Goal: Obtain resource: Obtain resource

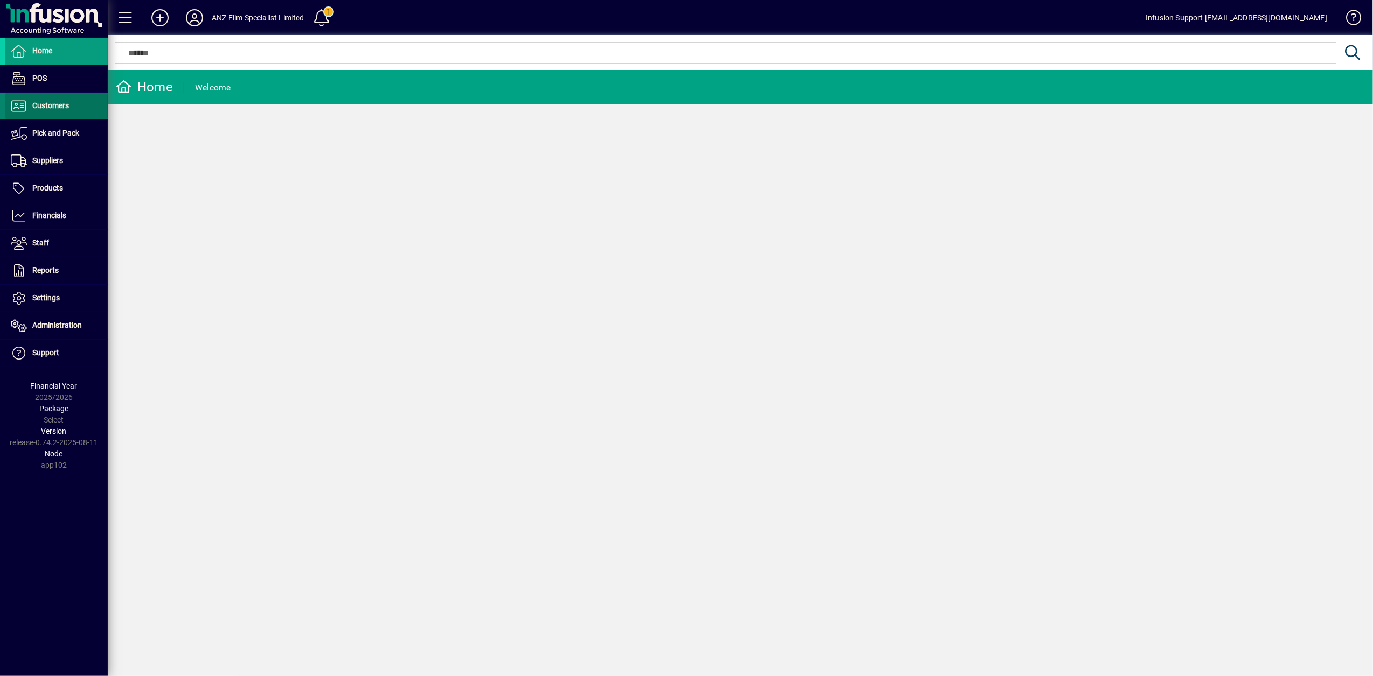
click at [56, 112] on span "Customers" at bounding box center [37, 106] width 64 height 13
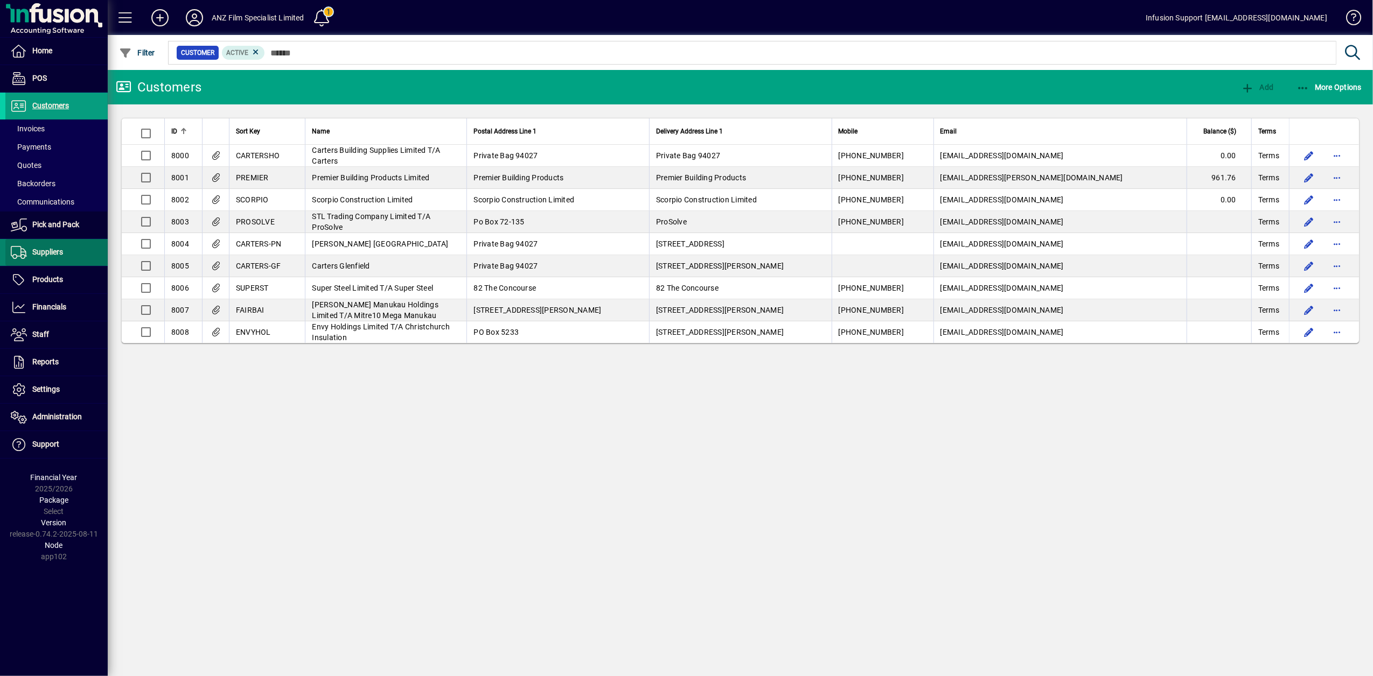
click at [42, 248] on span "Suppliers" at bounding box center [47, 252] width 31 height 9
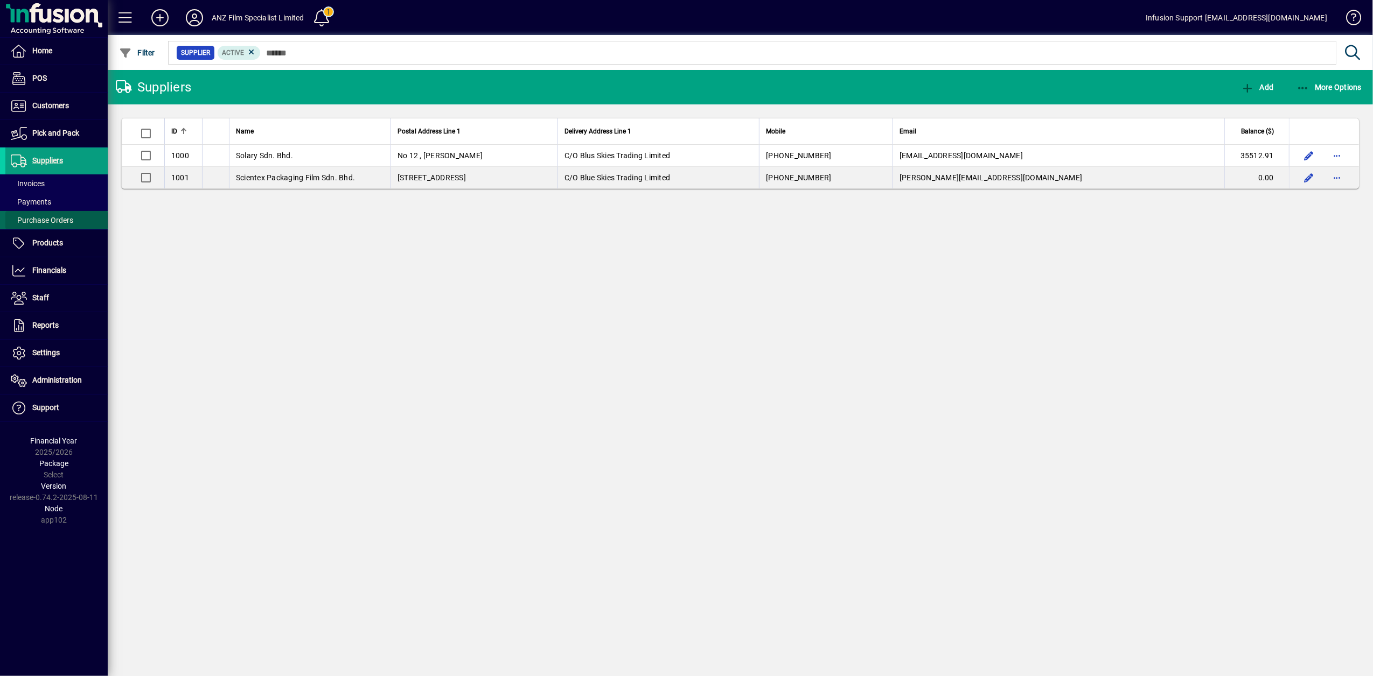
click at [37, 222] on span "Purchase Orders" at bounding box center [42, 220] width 62 height 9
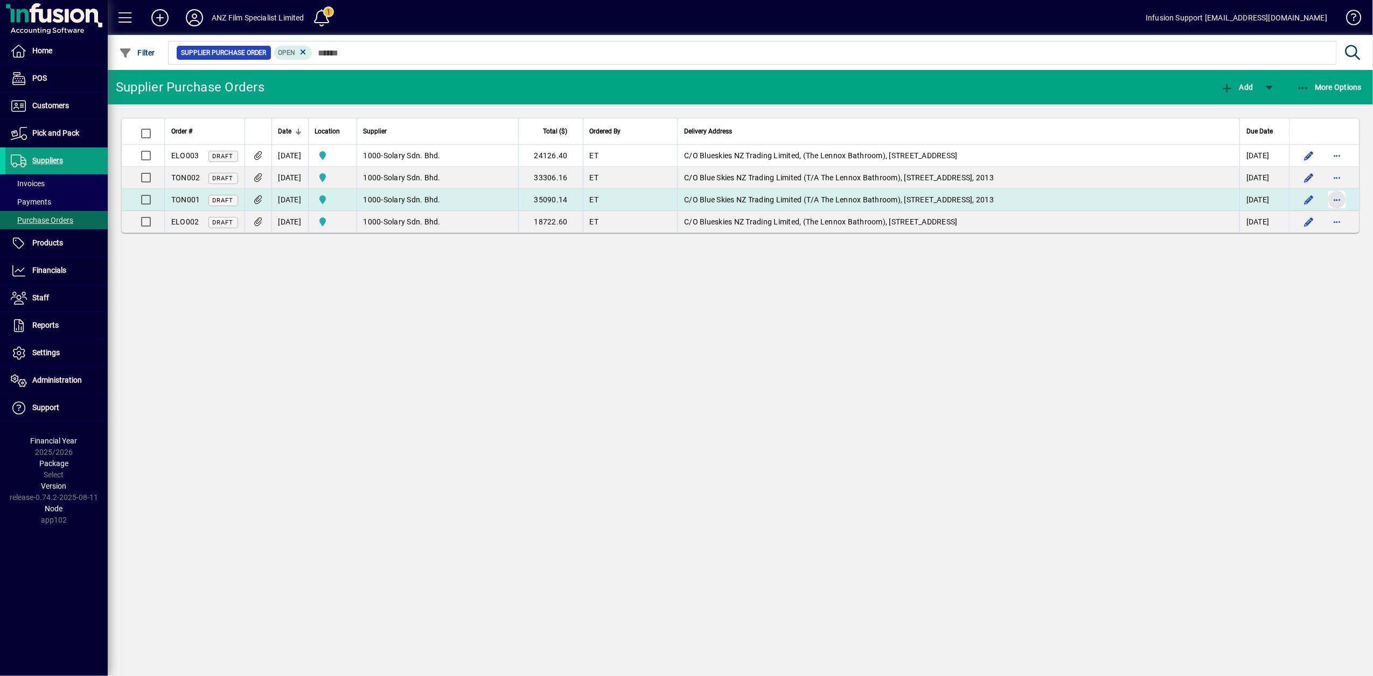
click at [1337, 205] on span "button" at bounding box center [1337, 200] width 26 height 26
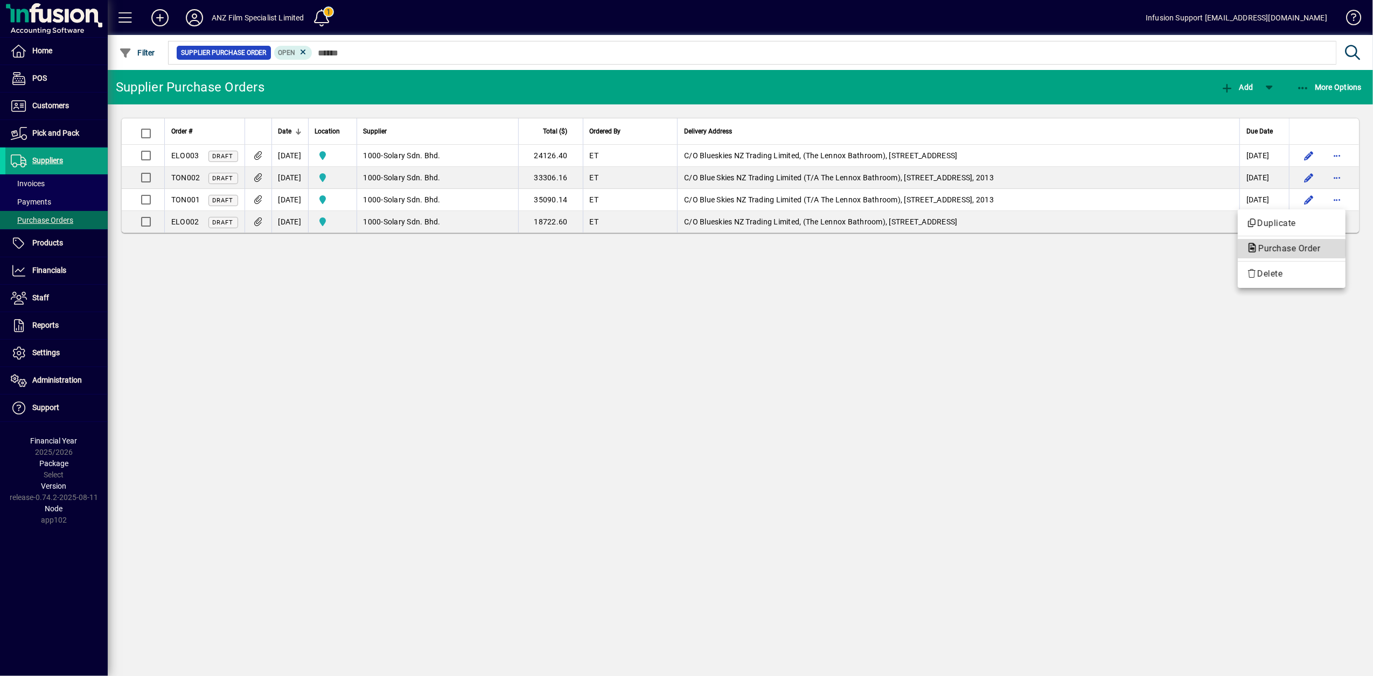
click at [1285, 249] on span "Purchase Order" at bounding box center [1285, 248] width 79 height 10
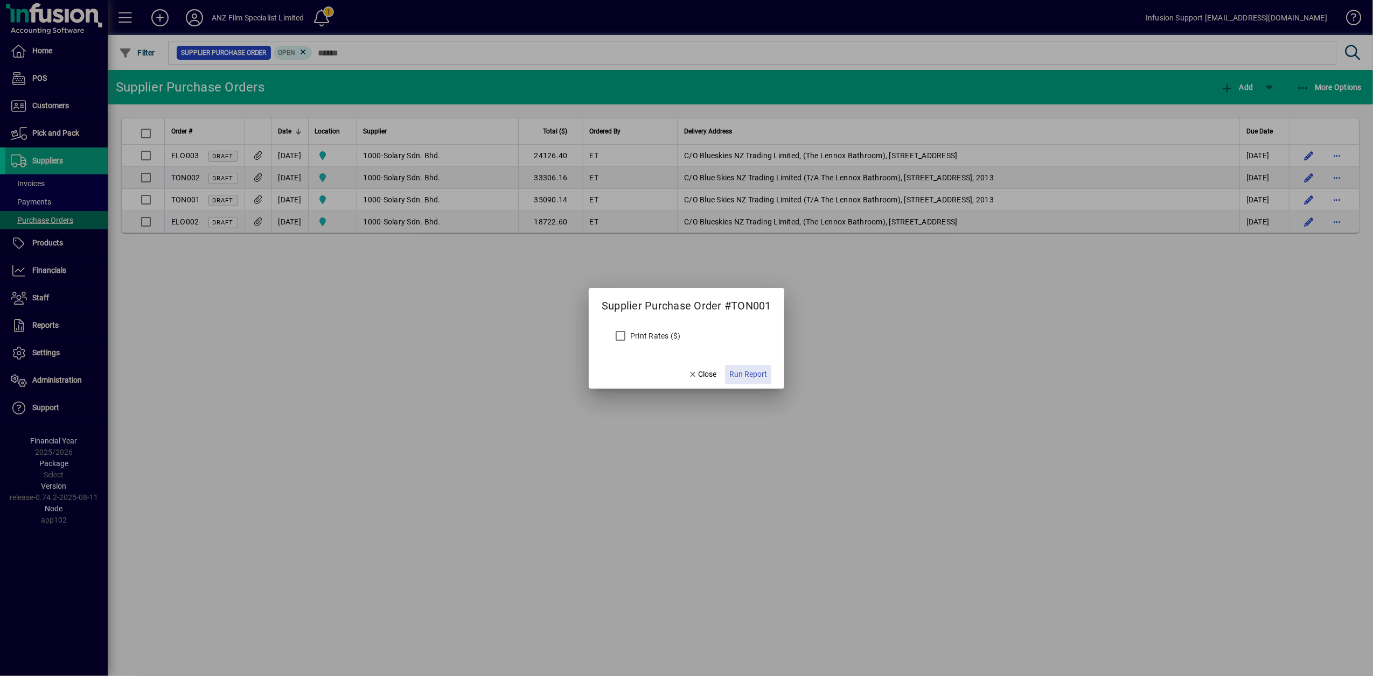
click at [750, 373] on span "Run Report" at bounding box center [748, 374] width 38 height 11
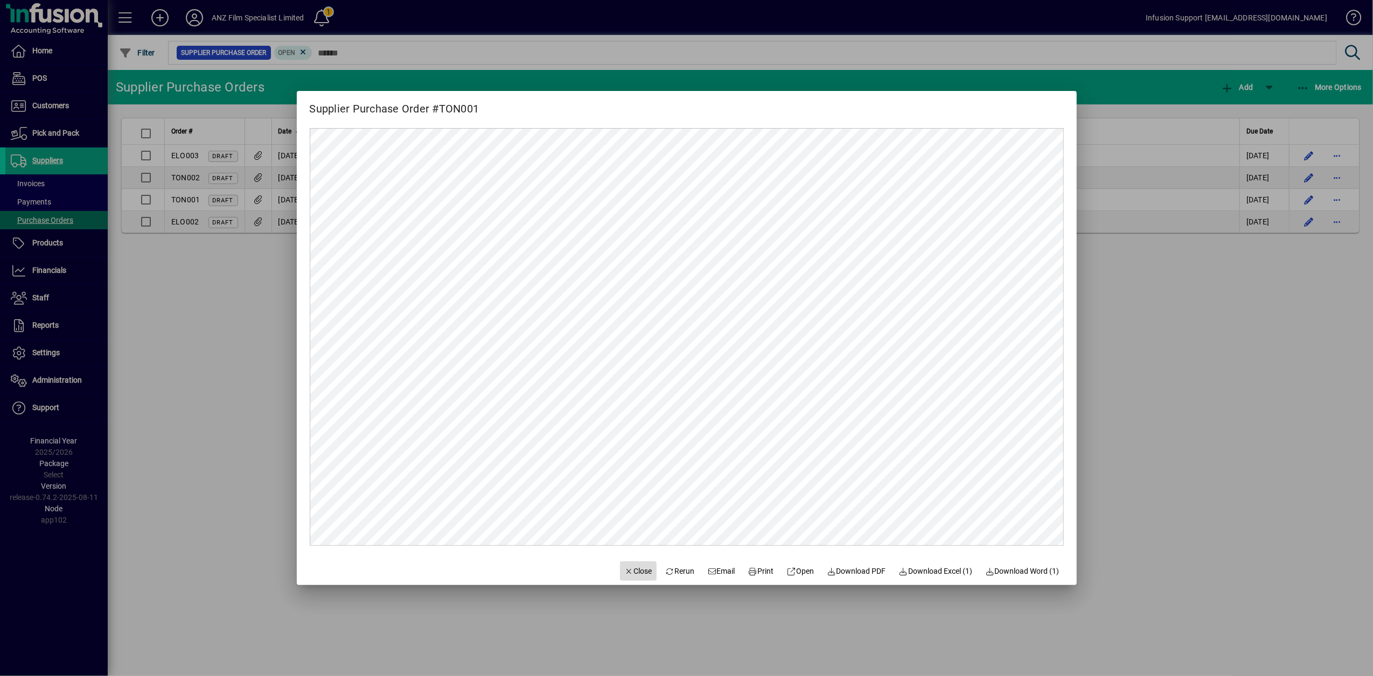
click at [624, 571] on icon "button" at bounding box center [629, 572] width 10 height 8
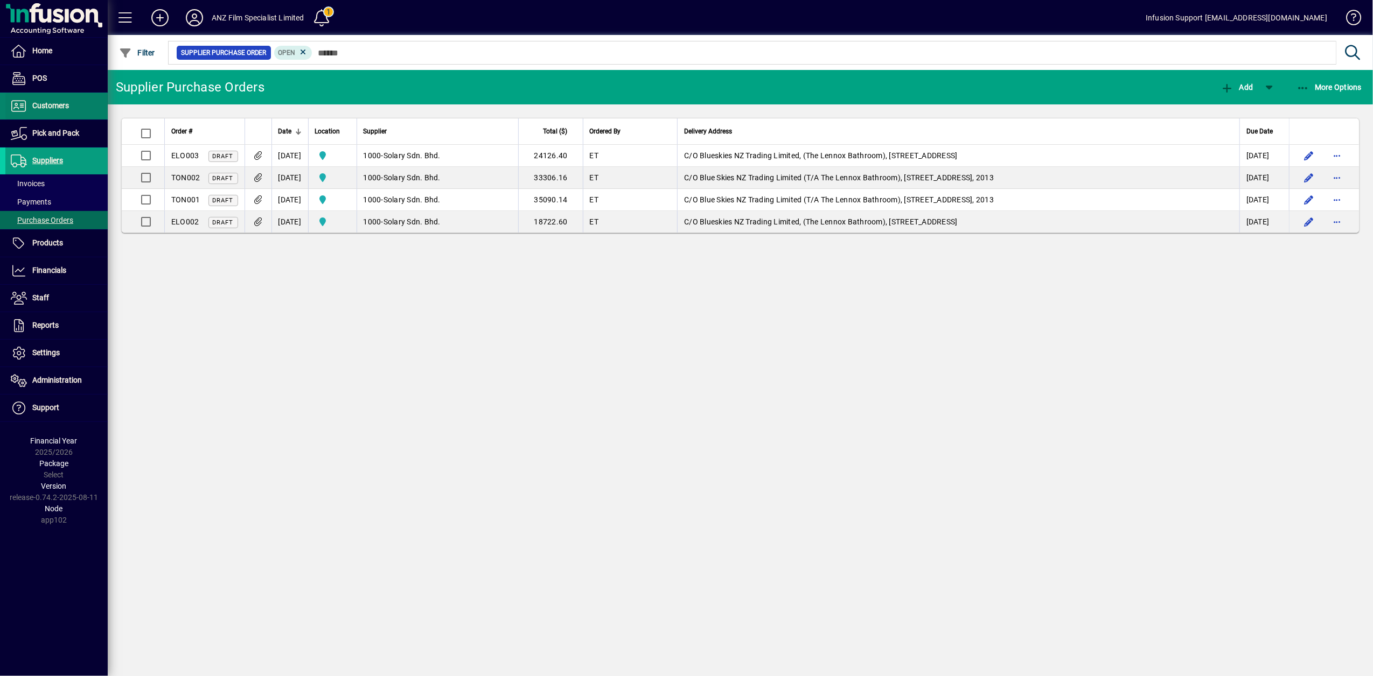
click at [52, 112] on span "Customers" at bounding box center [37, 106] width 64 height 13
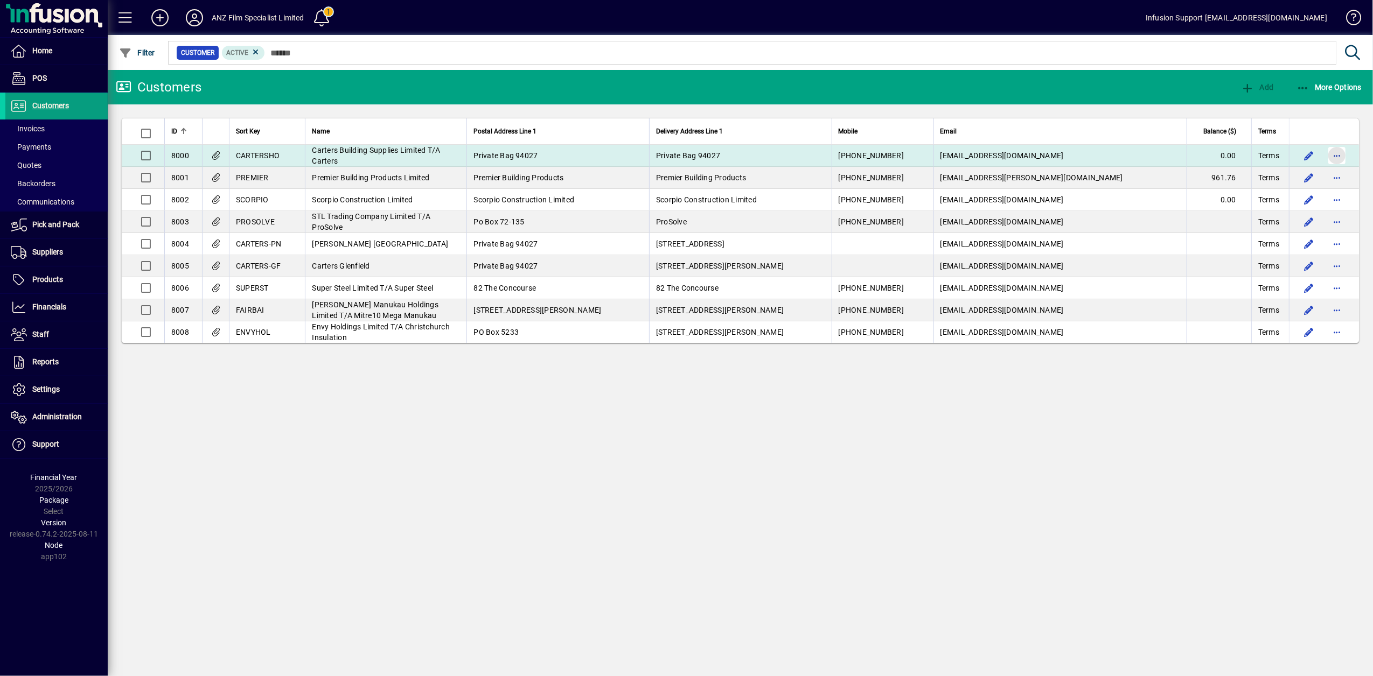
click at [1340, 151] on span "button" at bounding box center [1337, 156] width 26 height 26
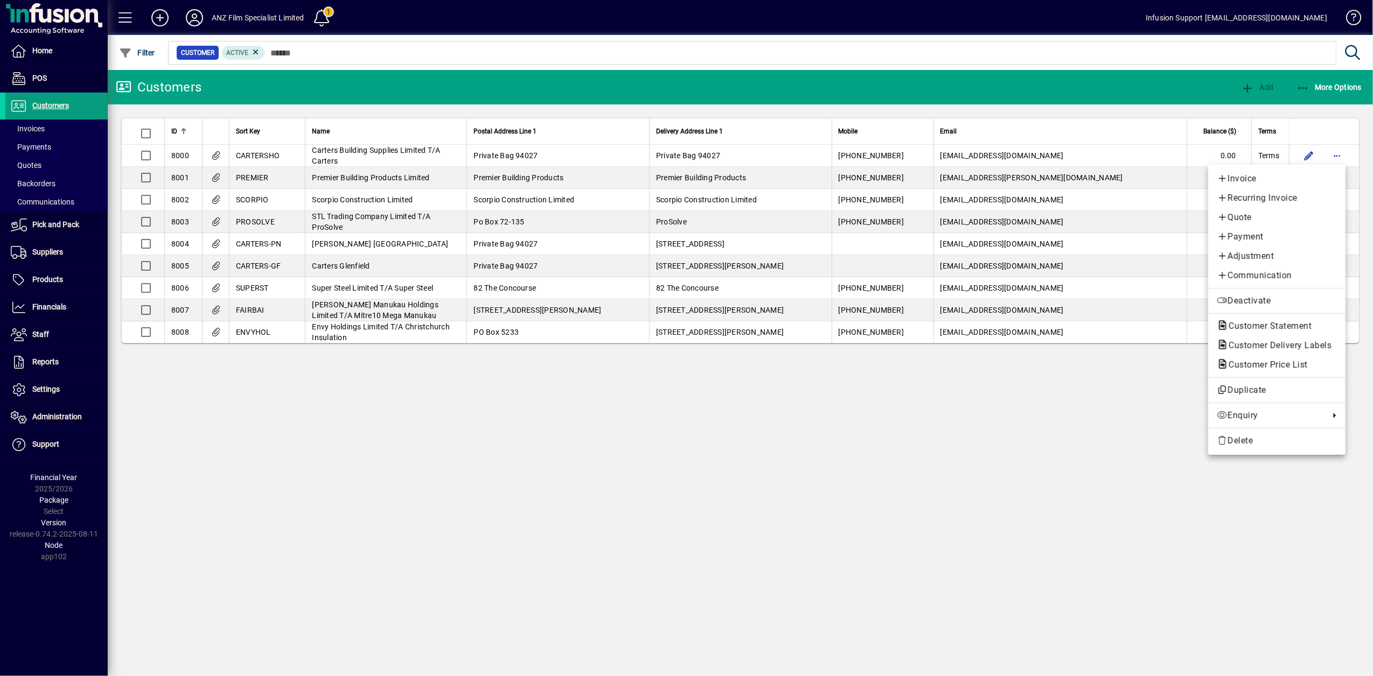
click at [41, 135] on div at bounding box center [686, 338] width 1373 height 676
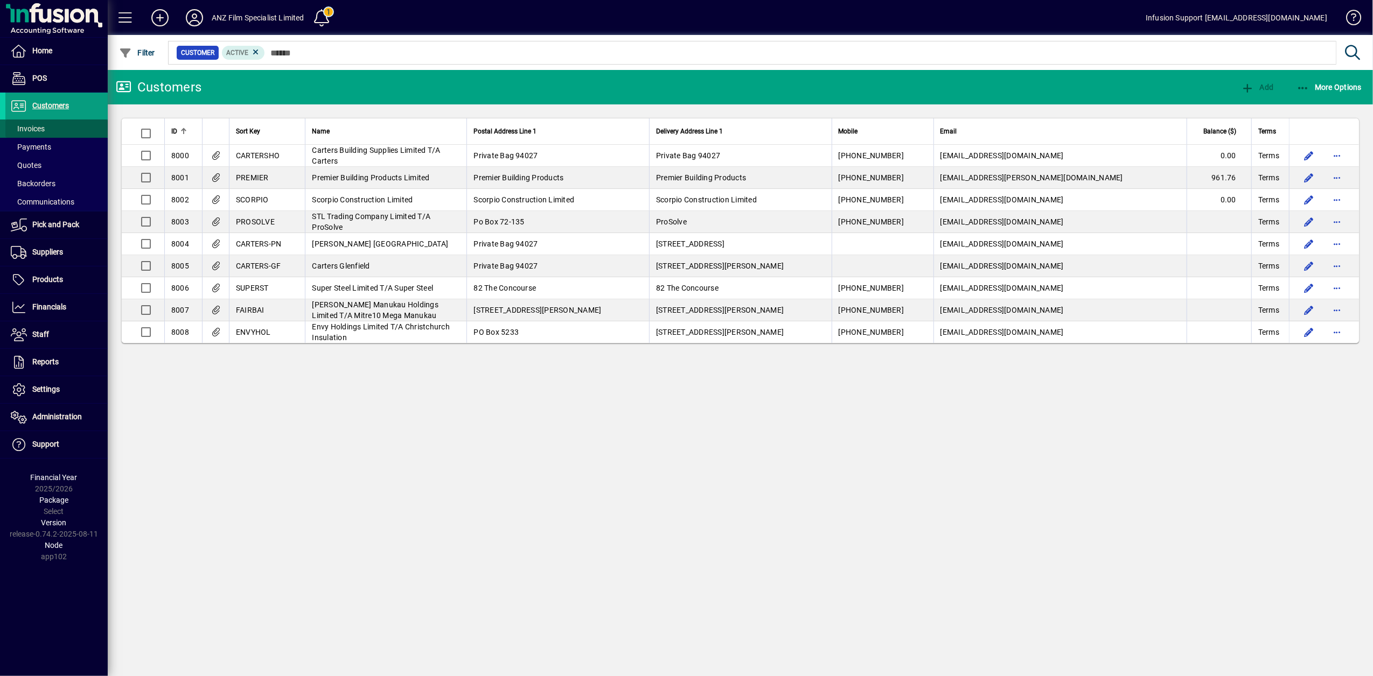
click at [48, 125] on span at bounding box center [56, 129] width 102 height 26
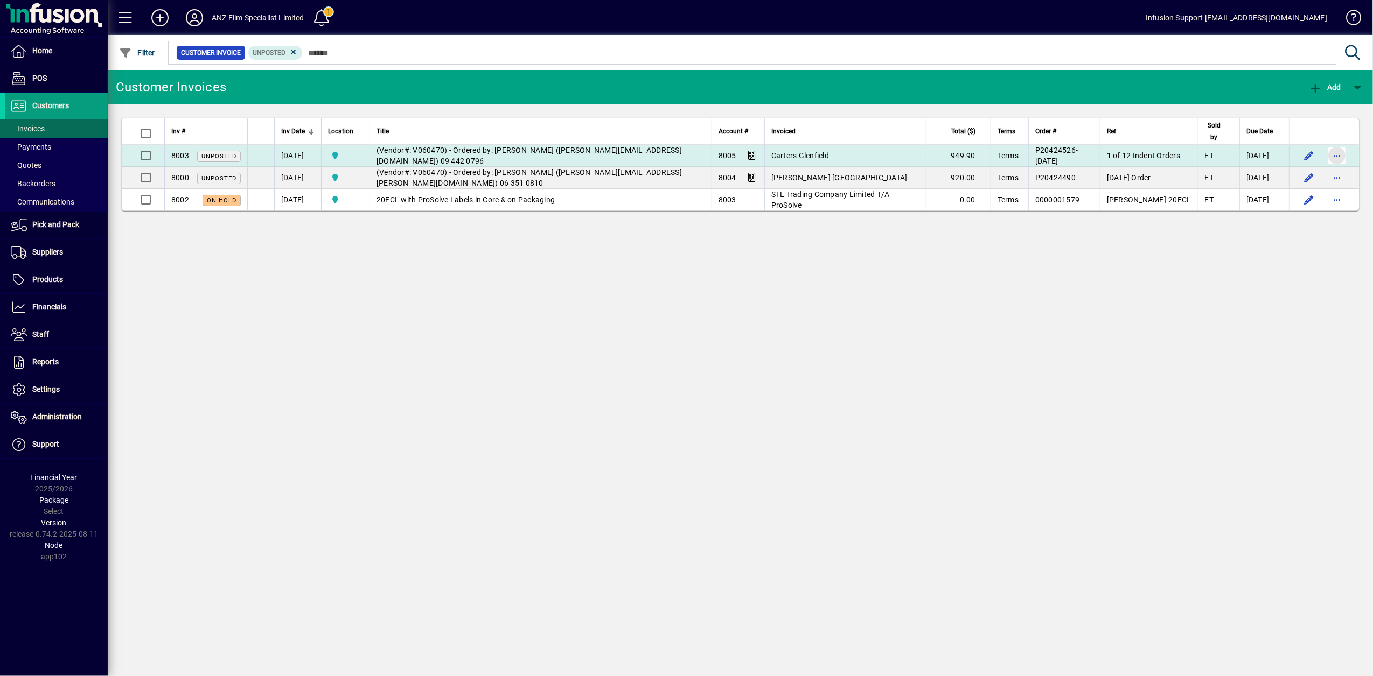
click at [1334, 158] on span "button" at bounding box center [1337, 156] width 26 height 26
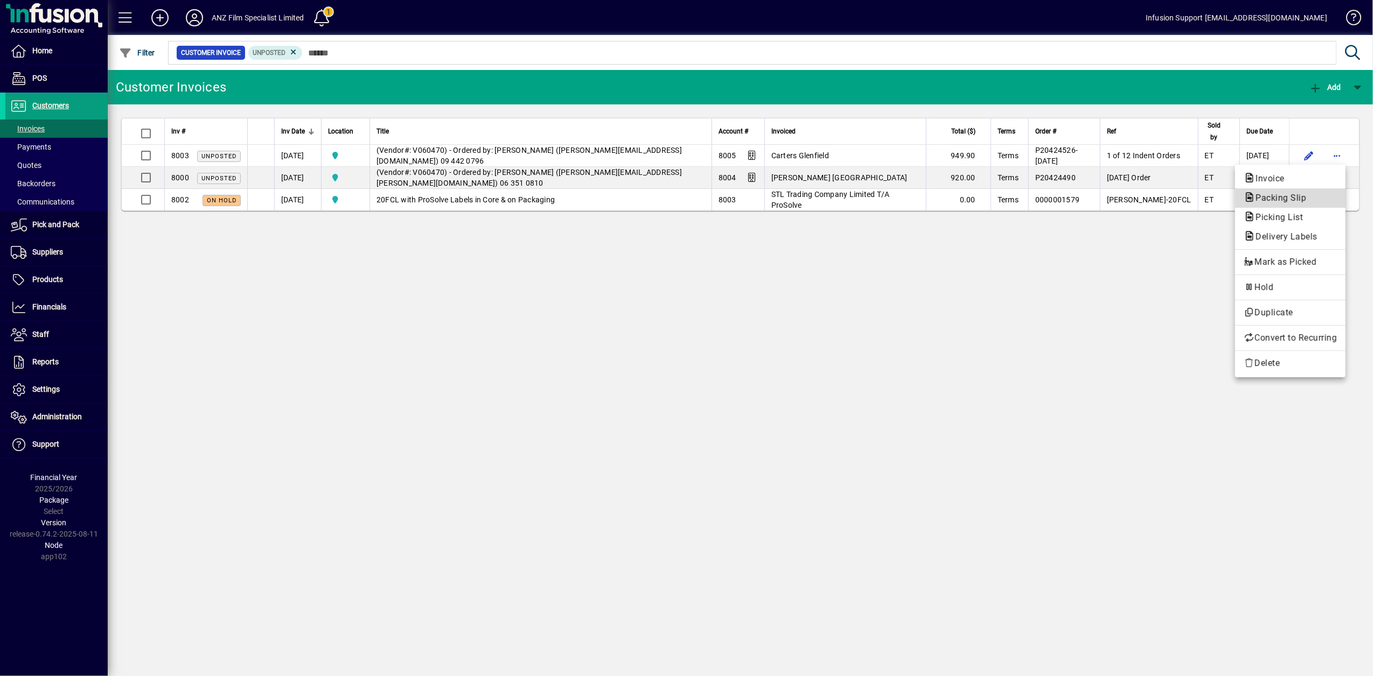
click at [1295, 201] on span "Packing Slip" at bounding box center [1278, 198] width 68 height 10
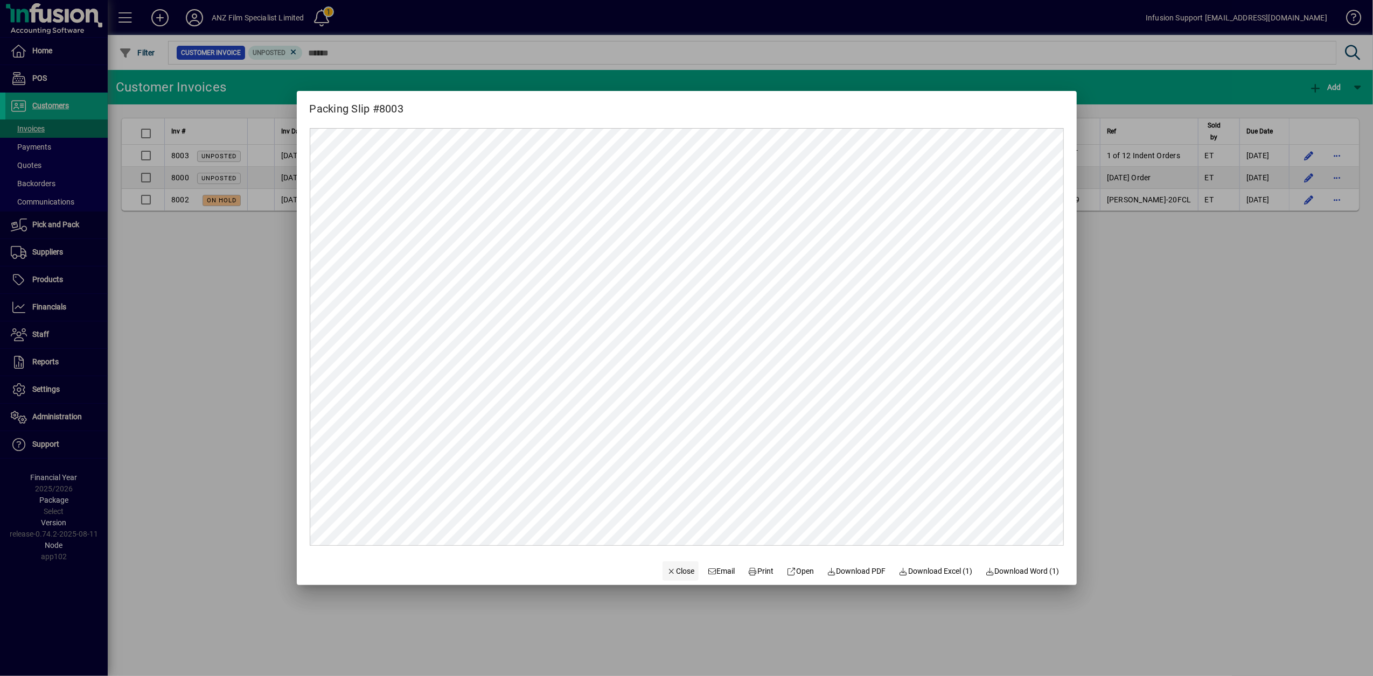
click at [679, 569] on span "Close" at bounding box center [681, 571] width 28 height 11
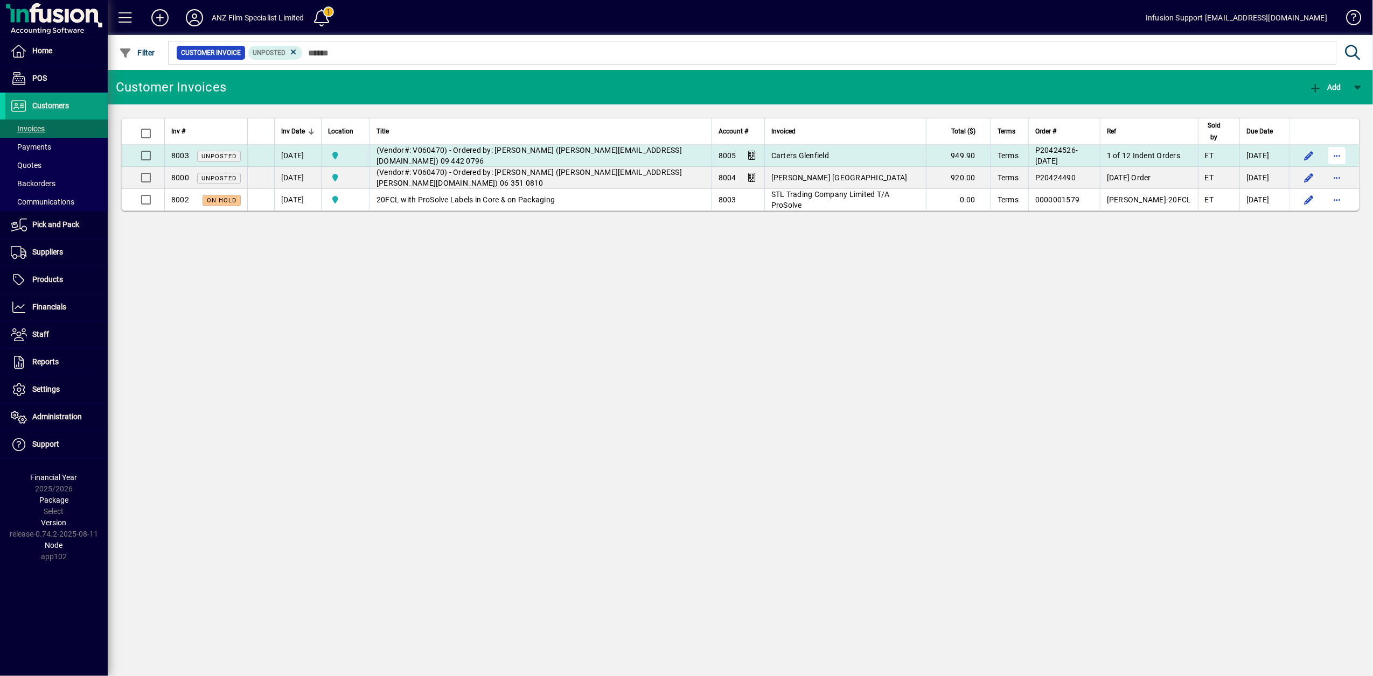
click at [1338, 156] on span "button" at bounding box center [1337, 156] width 26 height 26
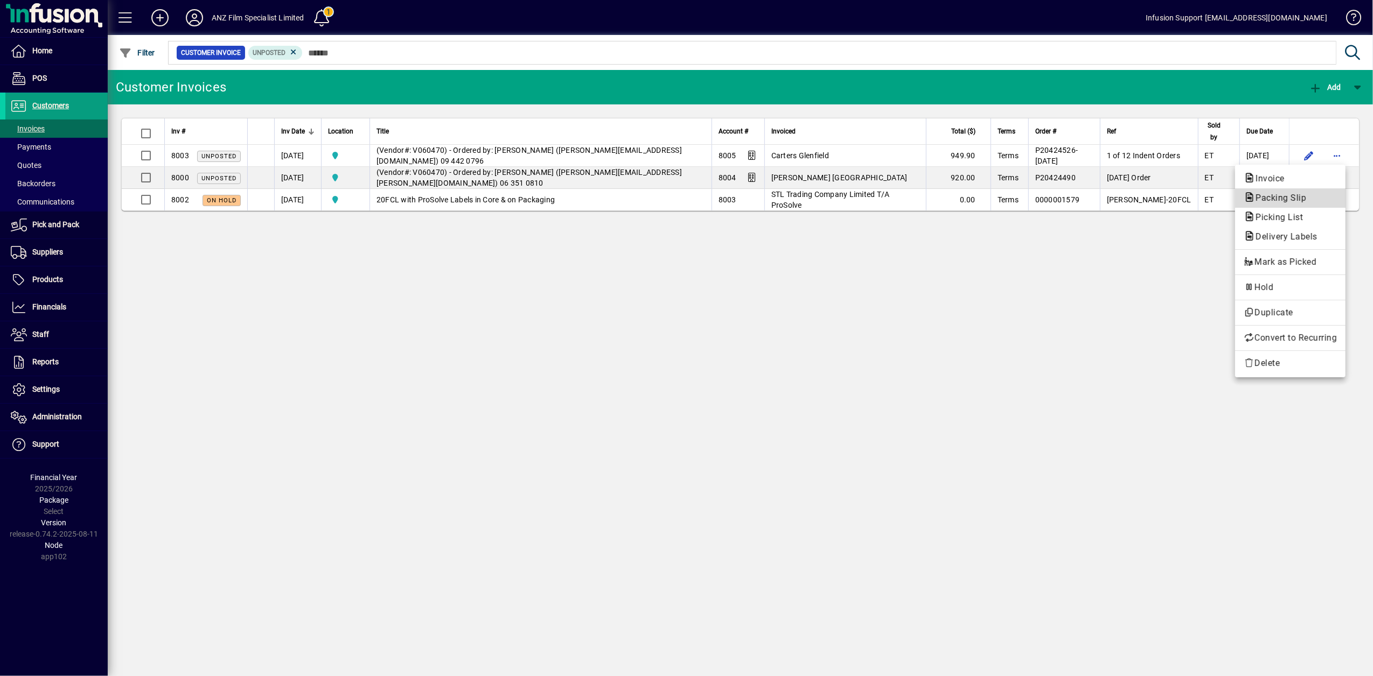
click at [1283, 199] on span "Packing Slip" at bounding box center [1278, 198] width 68 height 10
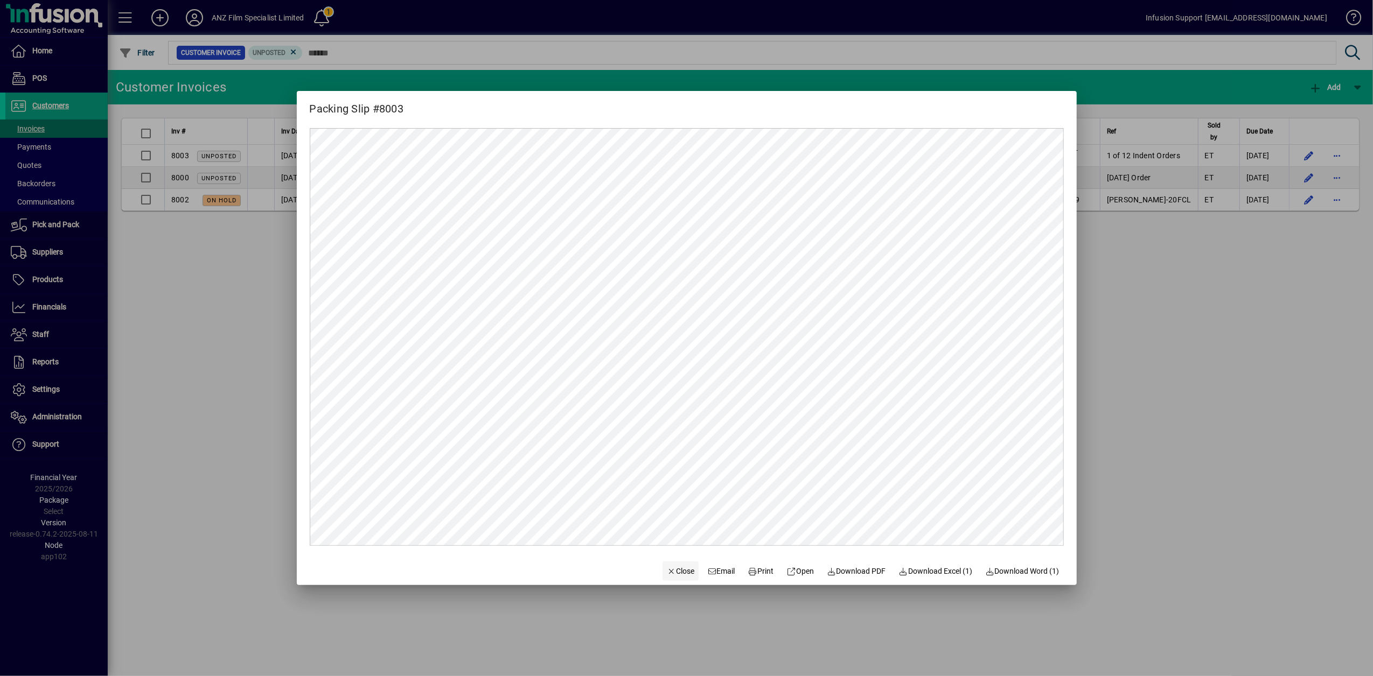
click at [662, 563] on span "button" at bounding box center [680, 571] width 37 height 26
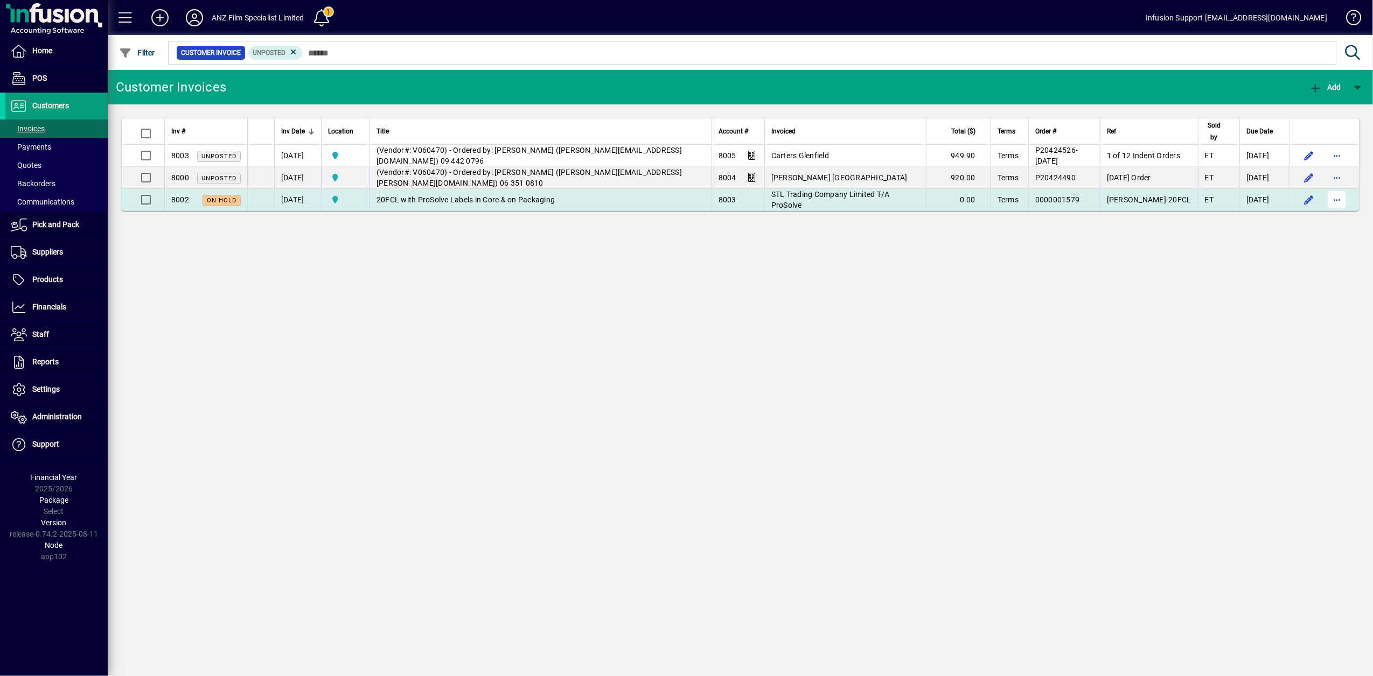
click at [1332, 197] on span "button" at bounding box center [1337, 200] width 26 height 26
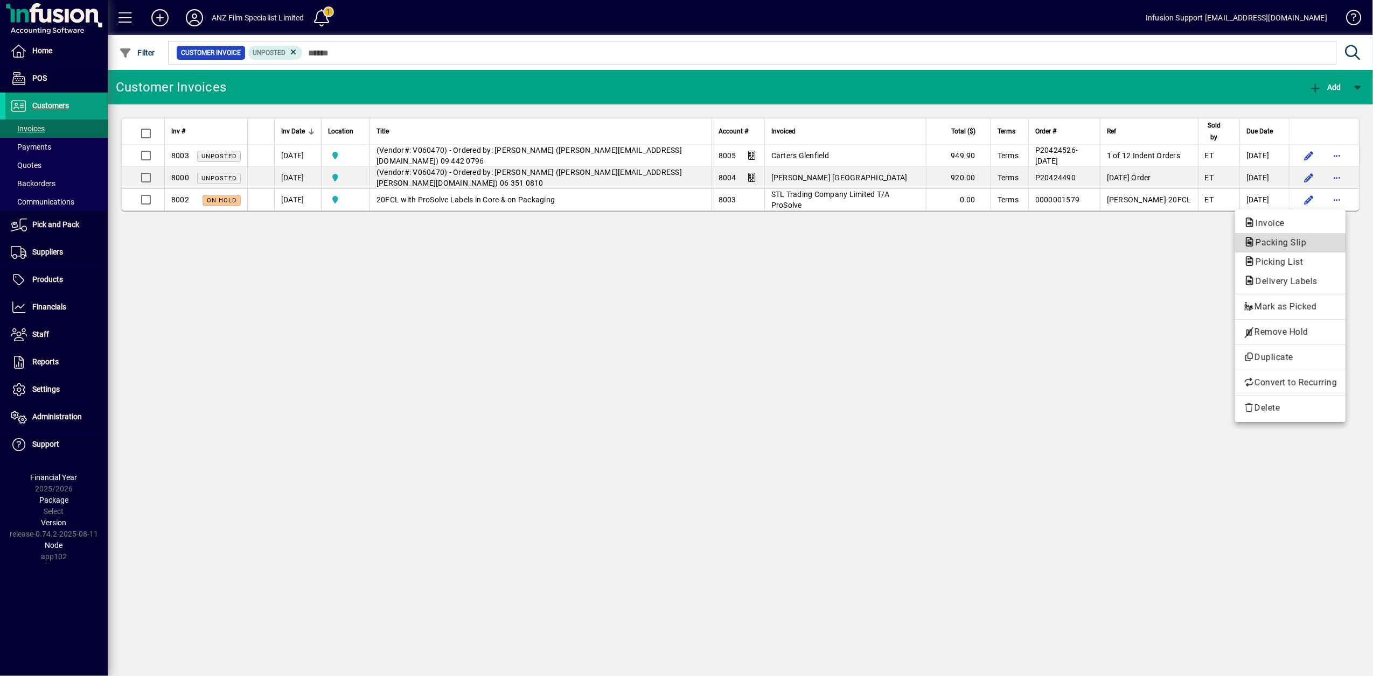
click at [1274, 244] on span "Packing Slip" at bounding box center [1278, 243] width 68 height 10
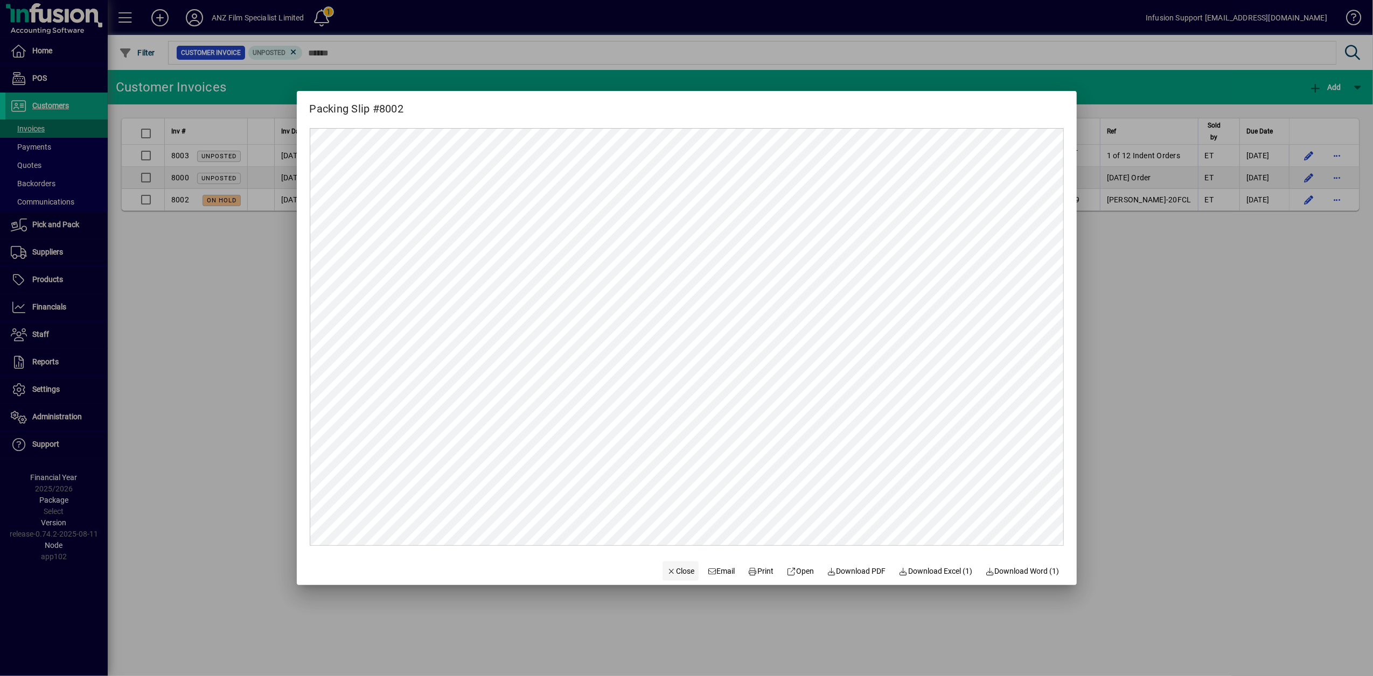
click at [681, 568] on span "Close" at bounding box center [681, 571] width 28 height 11
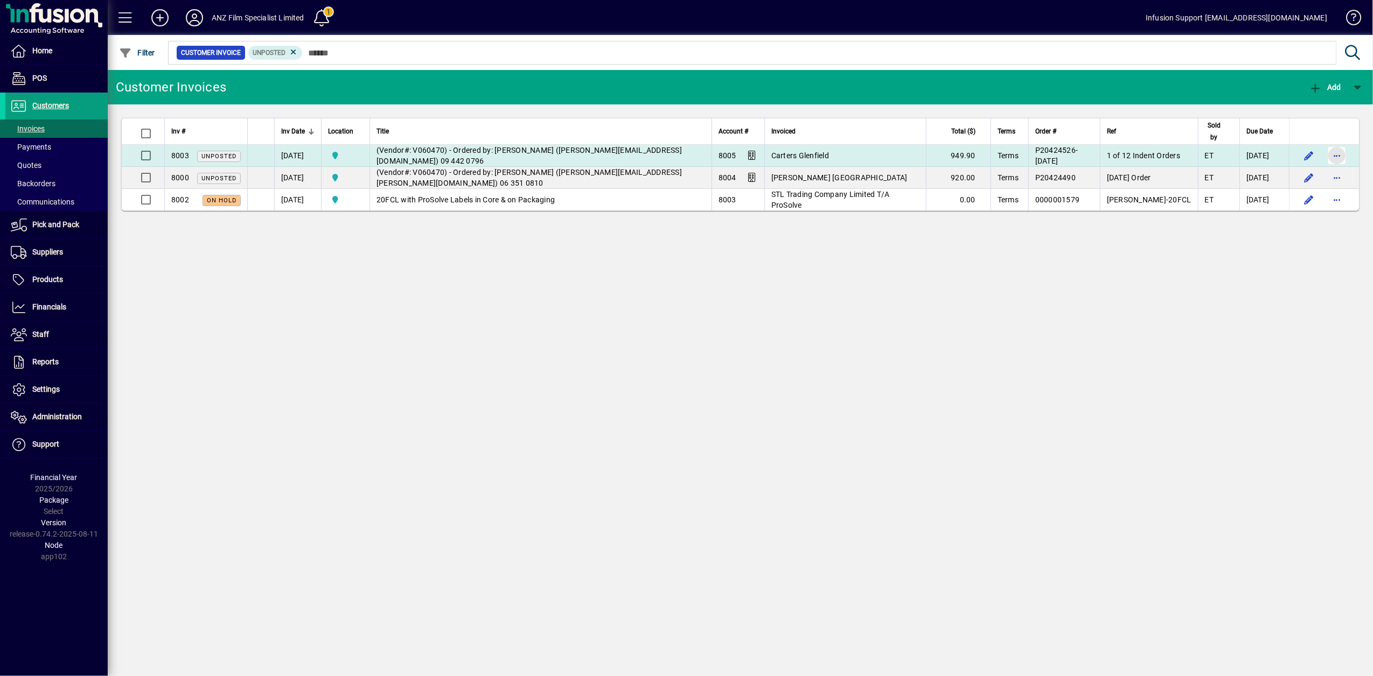
click at [1343, 155] on span "button" at bounding box center [1337, 156] width 26 height 26
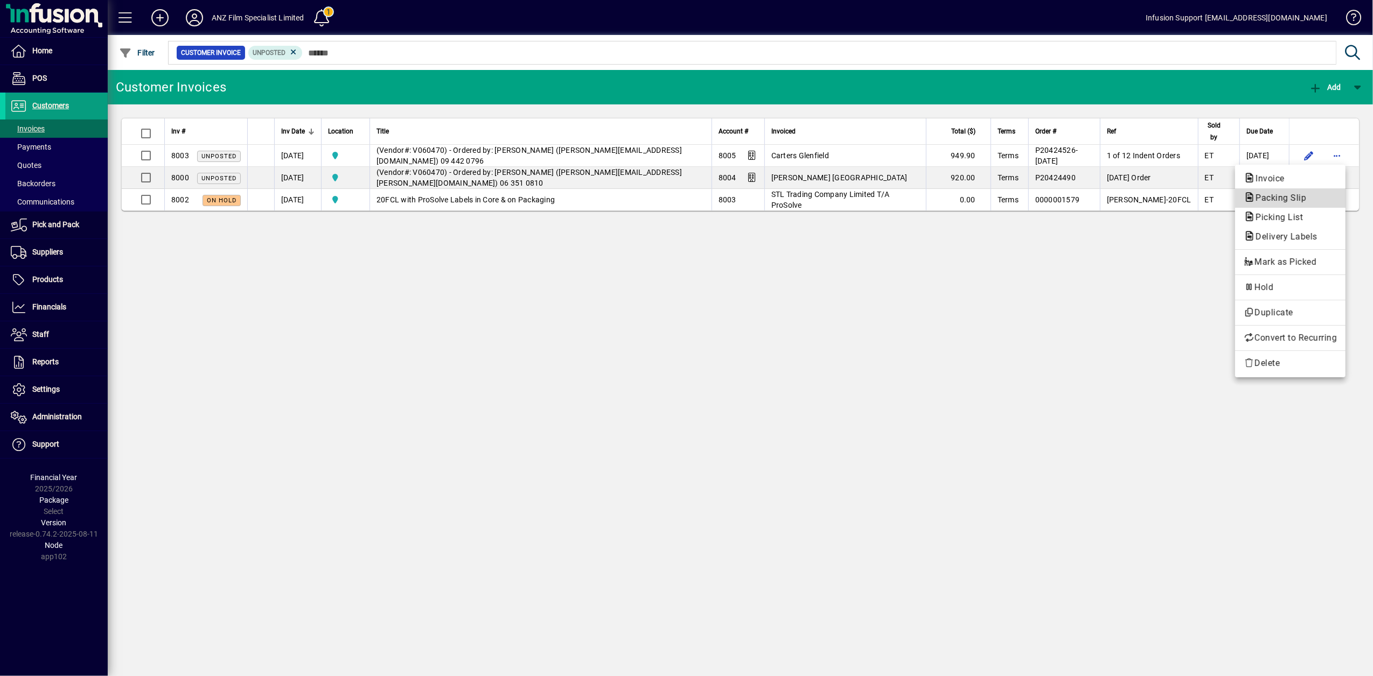
click at [1286, 201] on span "Packing Slip" at bounding box center [1278, 198] width 68 height 10
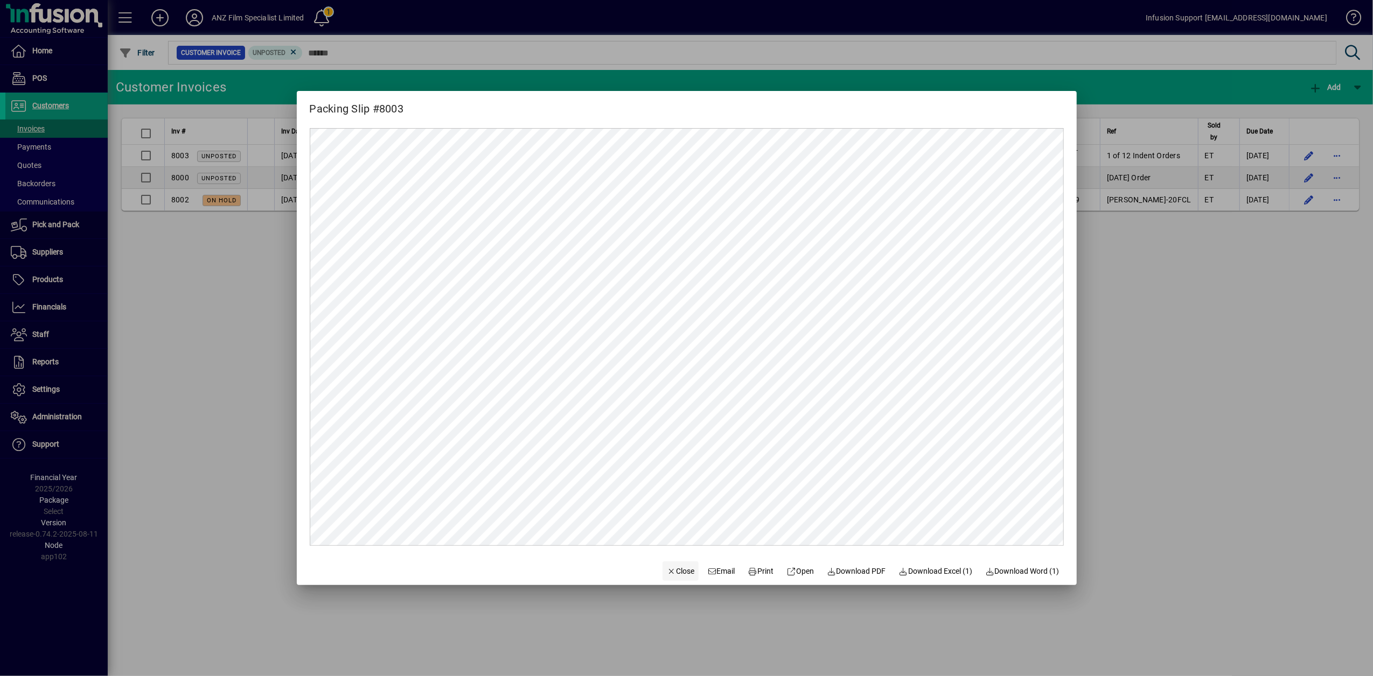
click at [671, 569] on span "Close" at bounding box center [681, 571] width 28 height 11
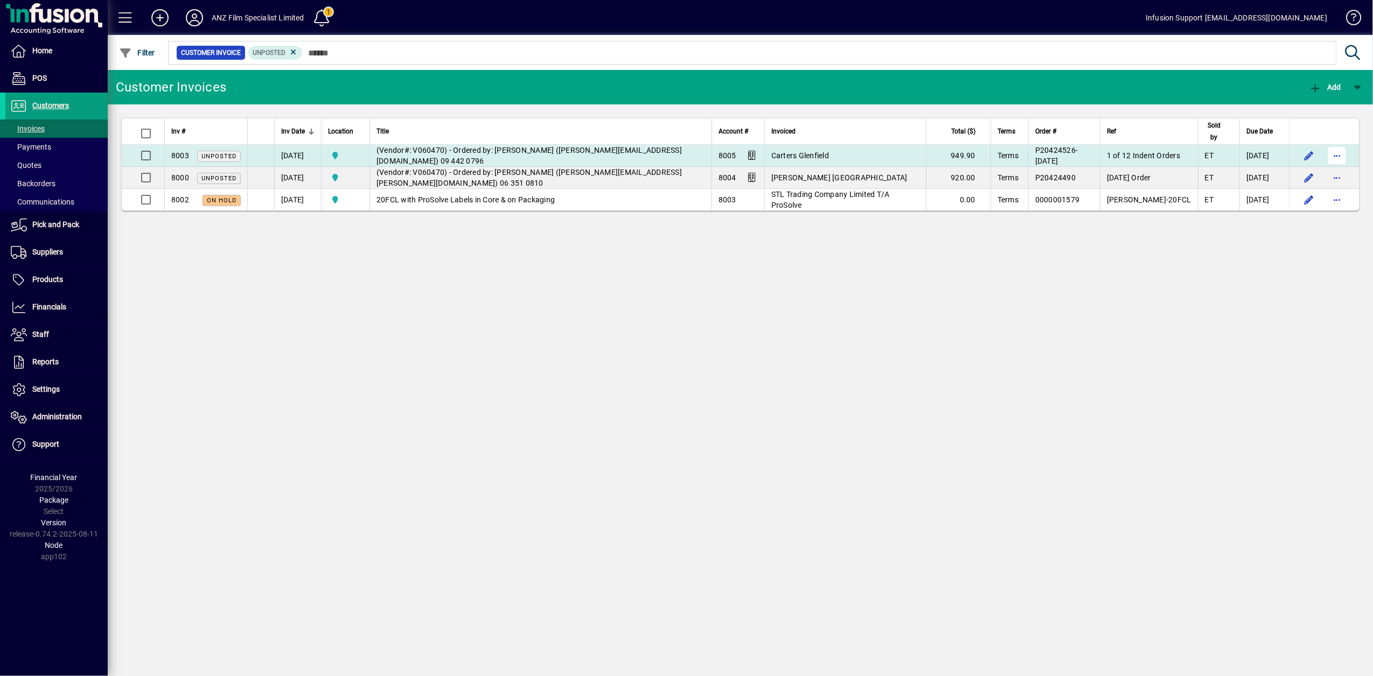
click at [1341, 159] on span "button" at bounding box center [1337, 156] width 26 height 26
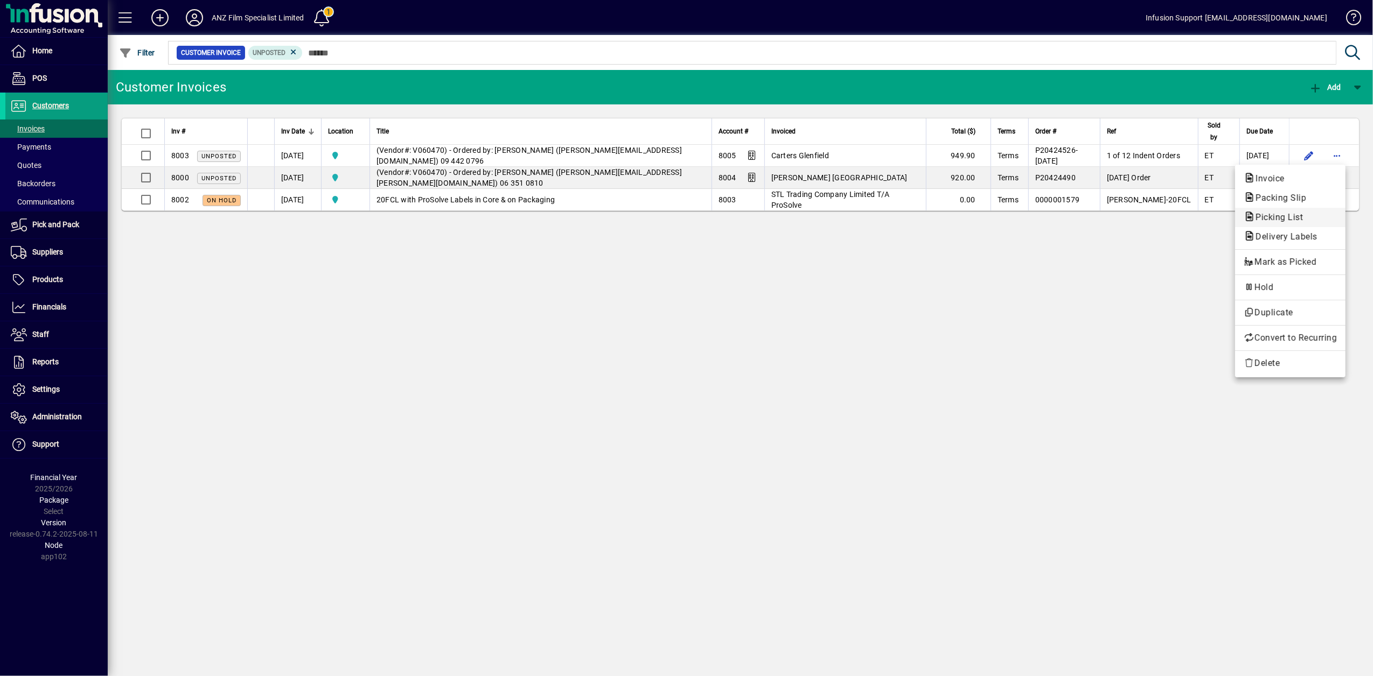
click at [1287, 216] on span "Picking List" at bounding box center [1276, 217] width 65 height 10
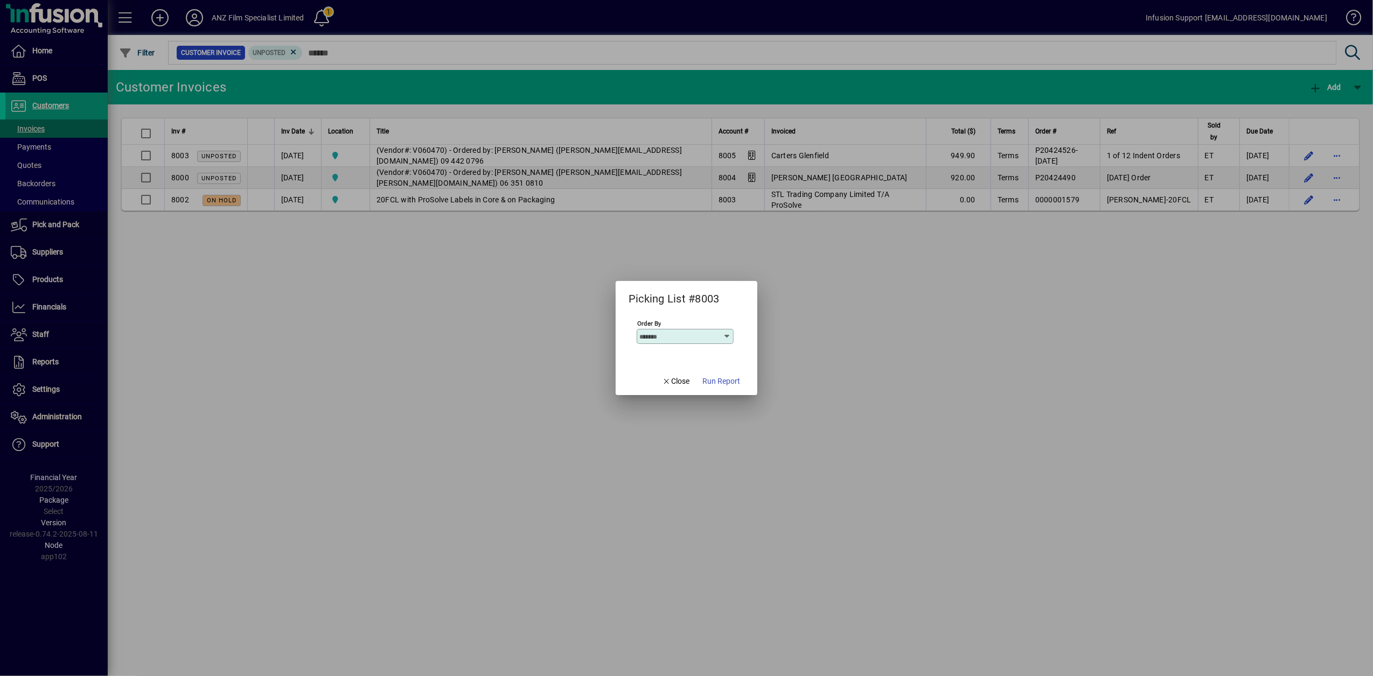
click at [724, 378] on span "Run Report" at bounding box center [721, 381] width 38 height 11
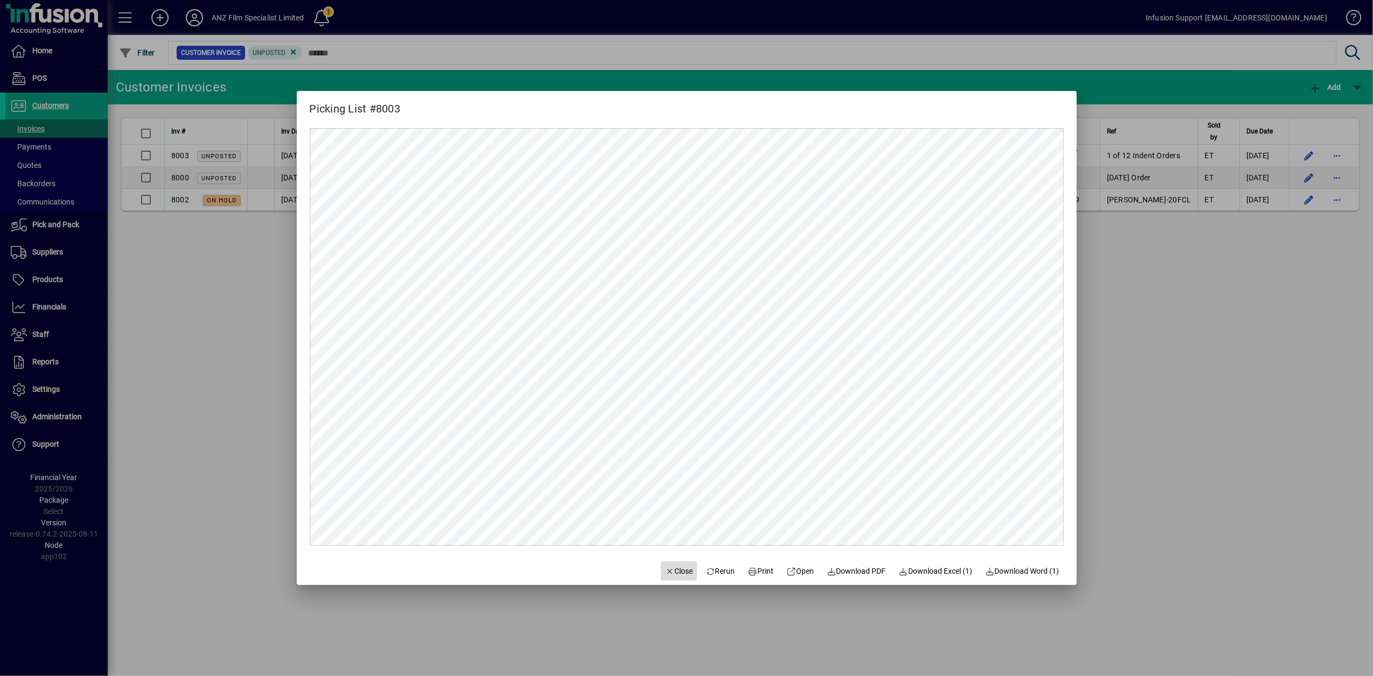
click at [675, 569] on span "Close" at bounding box center [679, 571] width 28 height 11
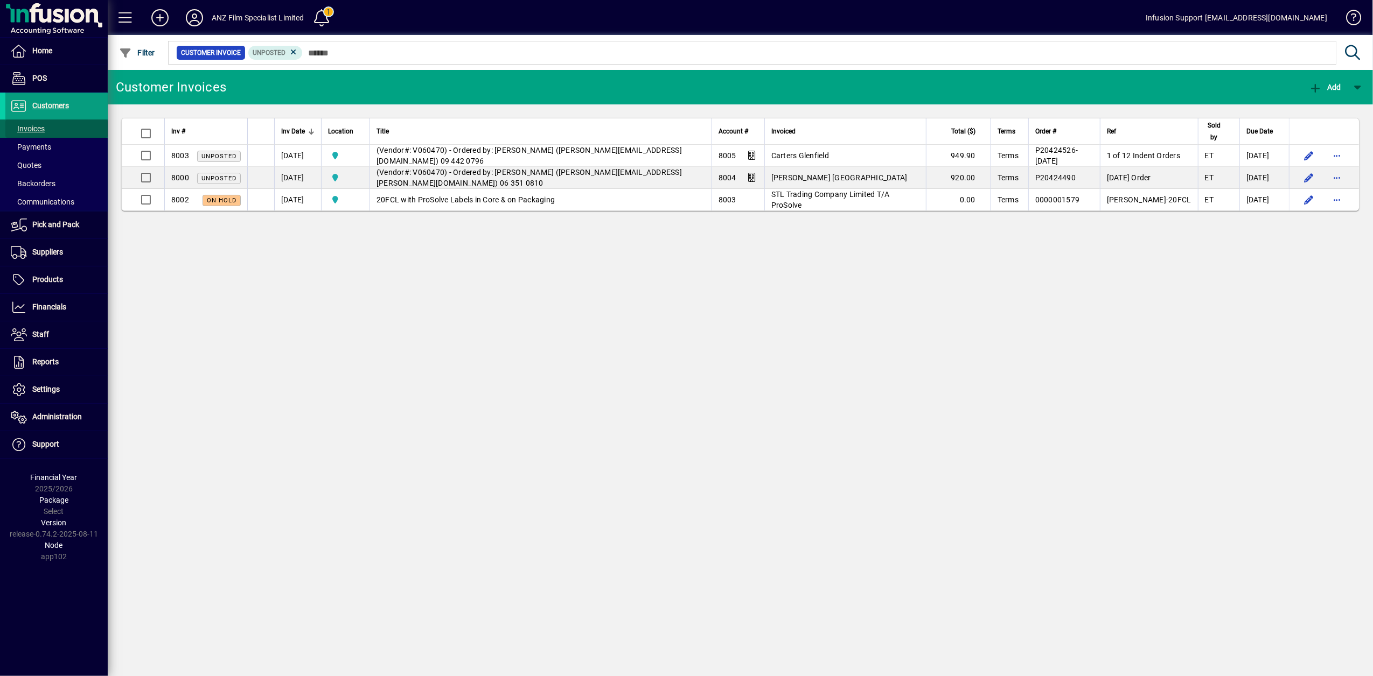
click at [36, 131] on span "Invoices" at bounding box center [28, 128] width 34 height 9
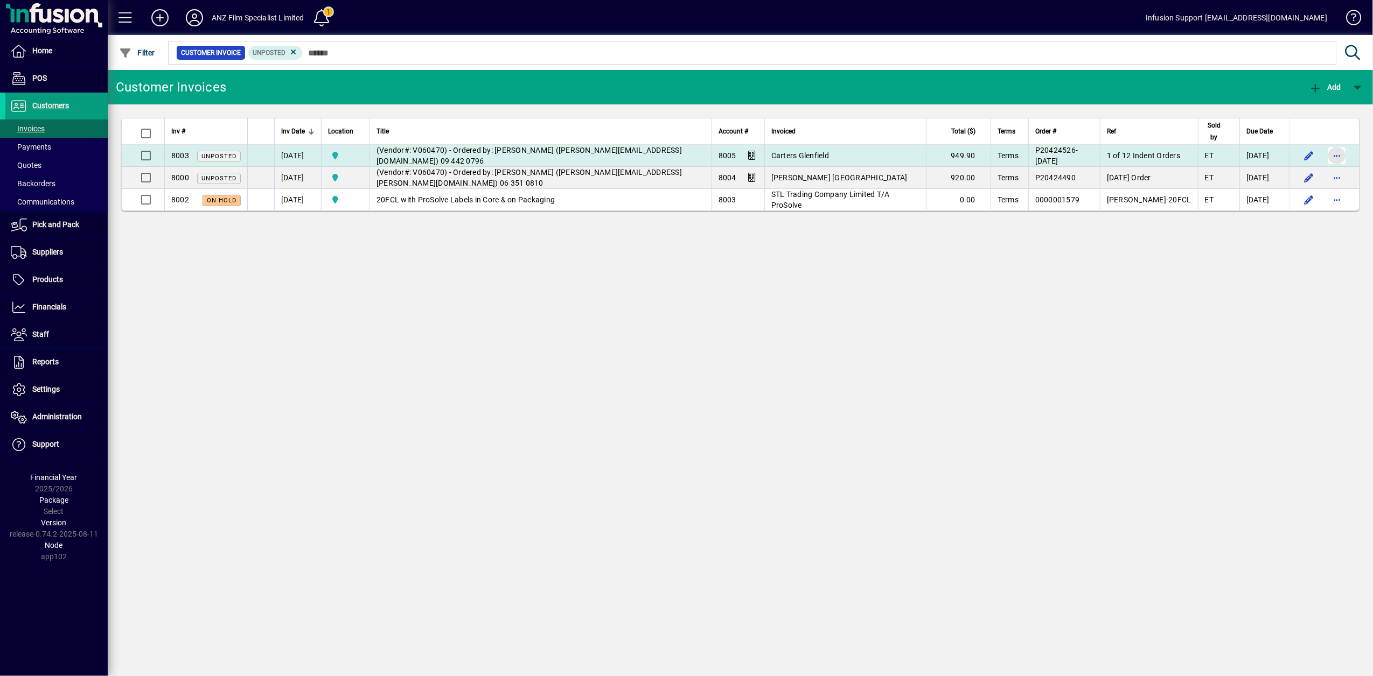
click at [1338, 153] on span "button" at bounding box center [1337, 156] width 26 height 26
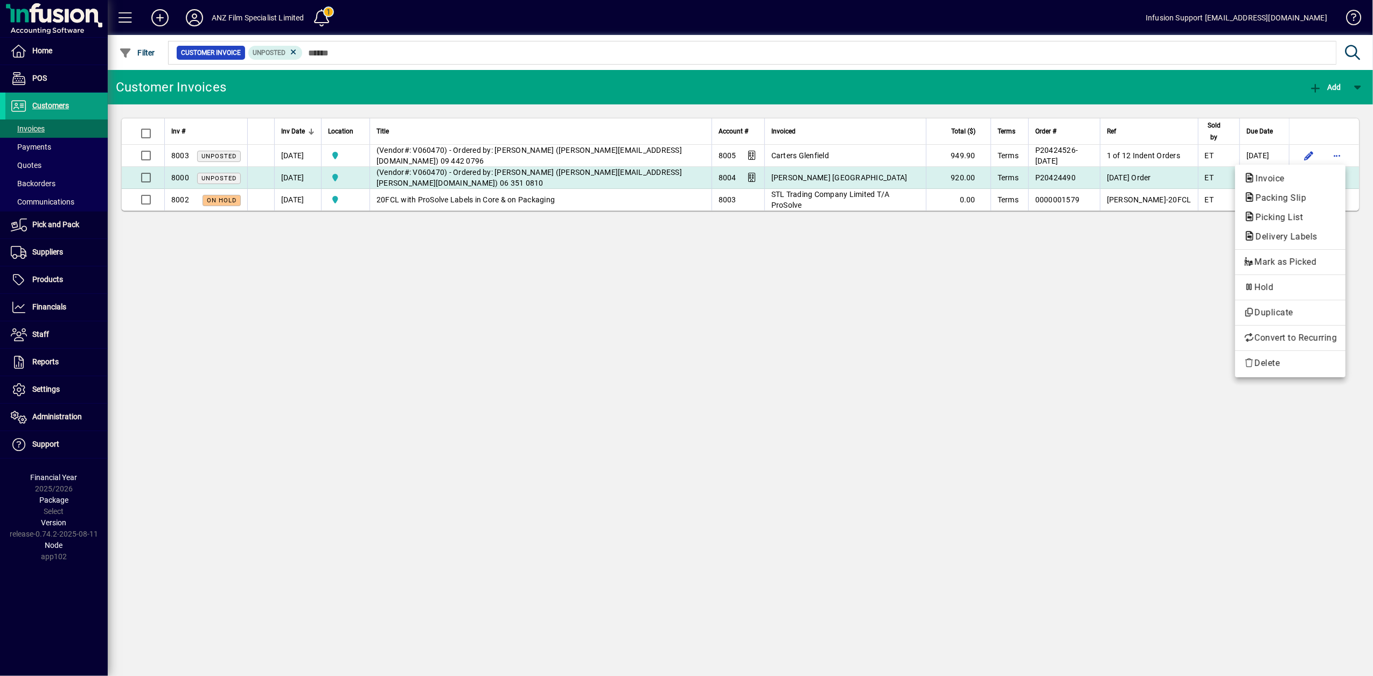
click at [1272, 174] on span "Invoice" at bounding box center [1290, 178] width 93 height 13
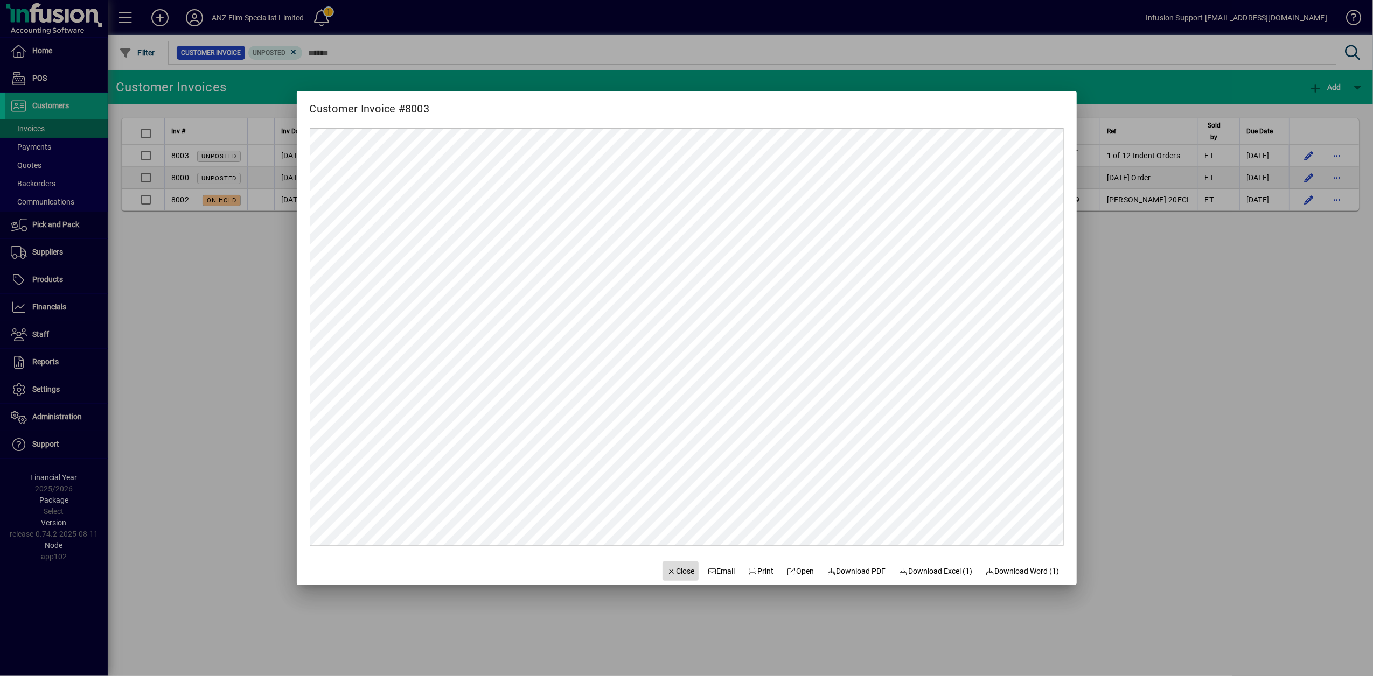
click at [668, 569] on span "Close" at bounding box center [681, 571] width 28 height 11
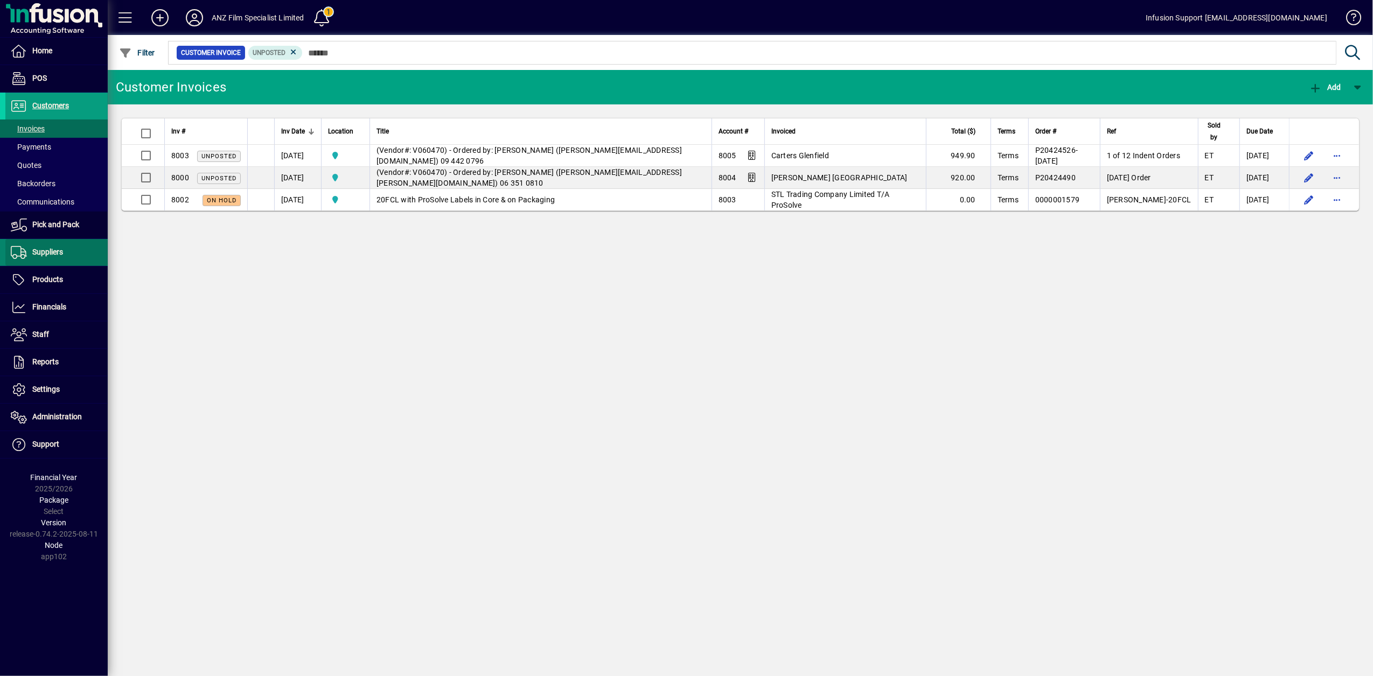
click at [34, 253] on span "Suppliers" at bounding box center [47, 252] width 31 height 9
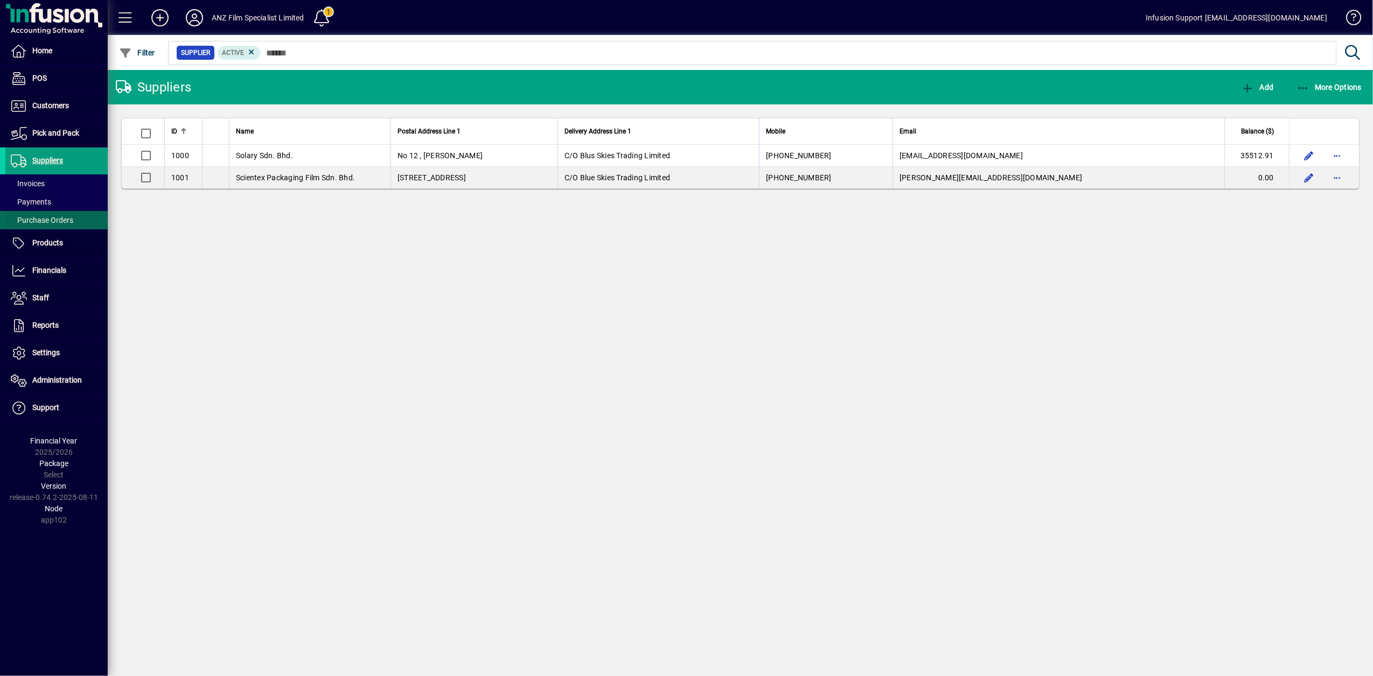
click at [36, 224] on span "Purchase Orders" at bounding box center [42, 220] width 62 height 9
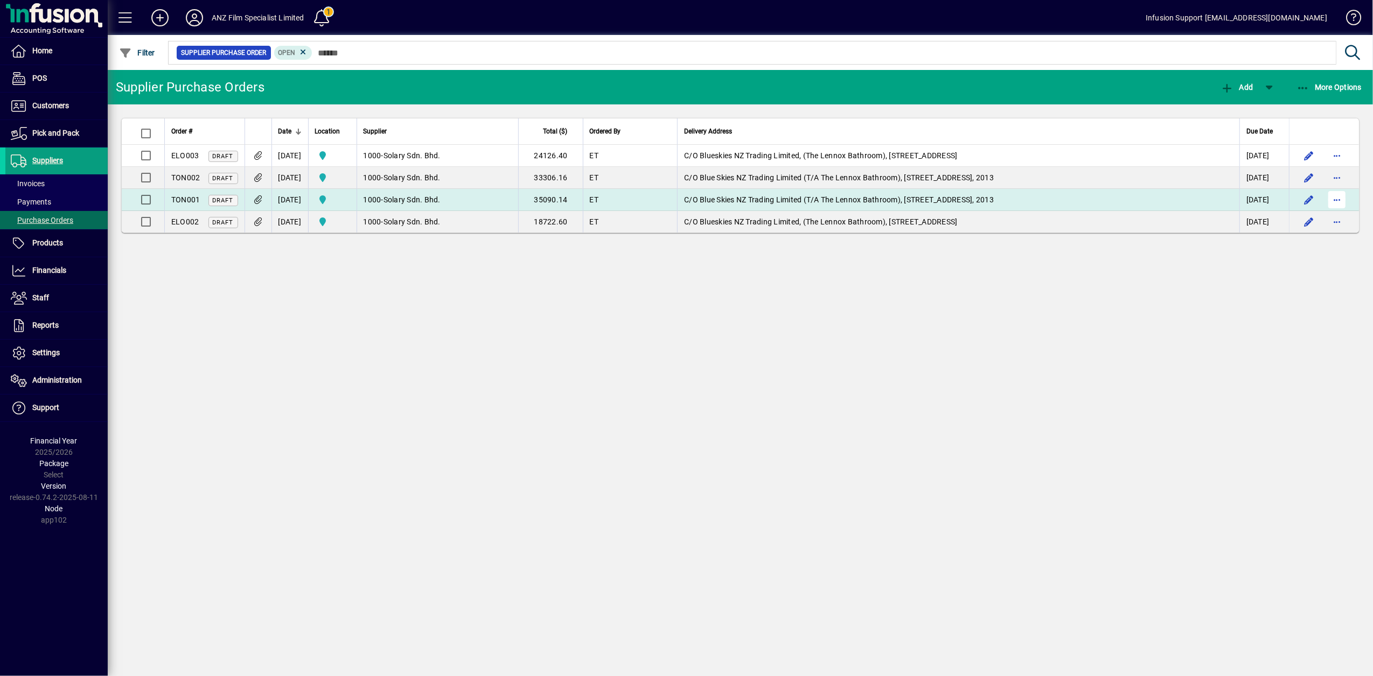
click at [1342, 199] on span "button" at bounding box center [1337, 200] width 26 height 26
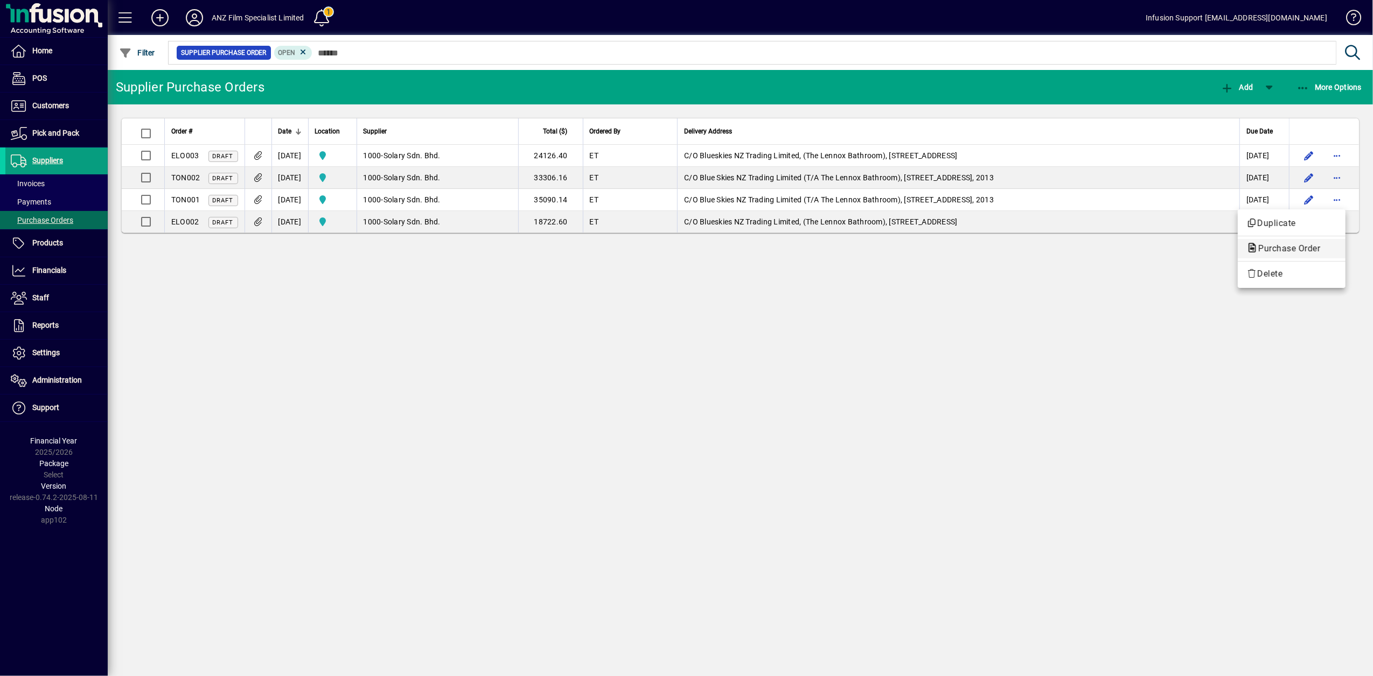
click at [1268, 248] on span "Purchase Order" at bounding box center [1285, 248] width 79 height 10
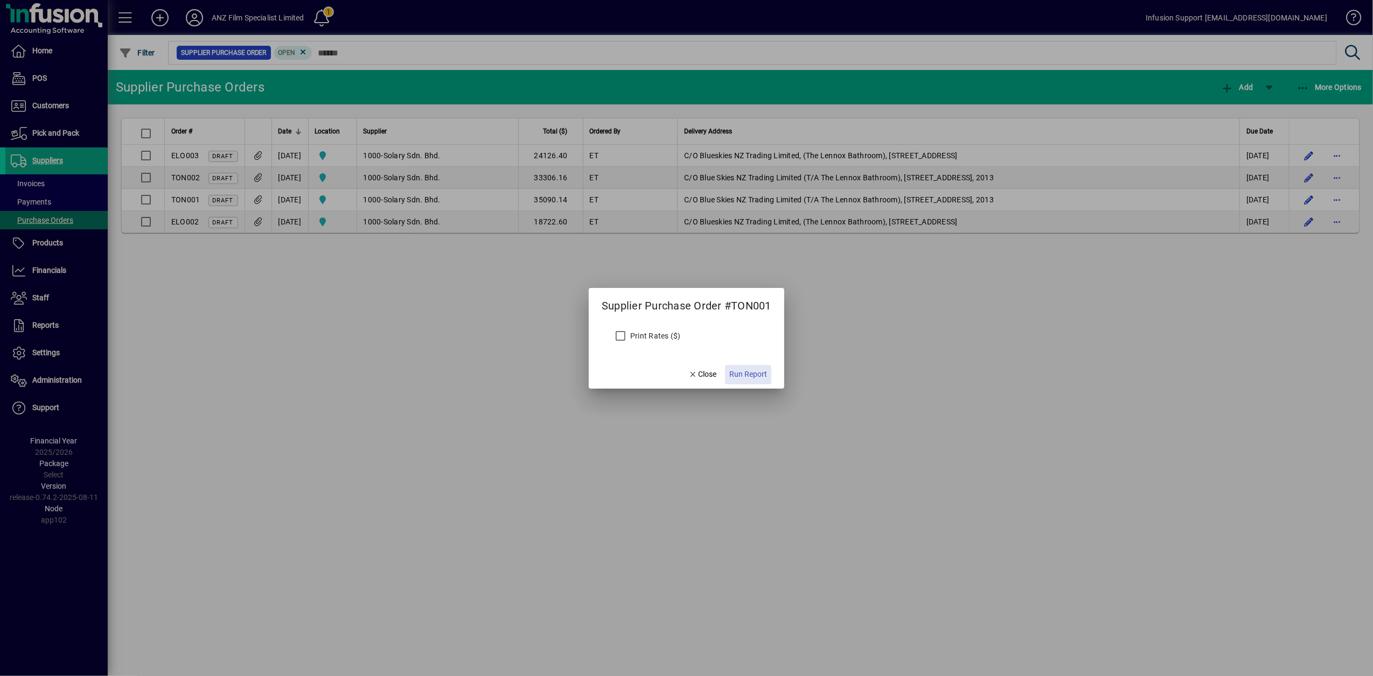
click at [766, 377] on span "Run Report" at bounding box center [748, 374] width 38 height 11
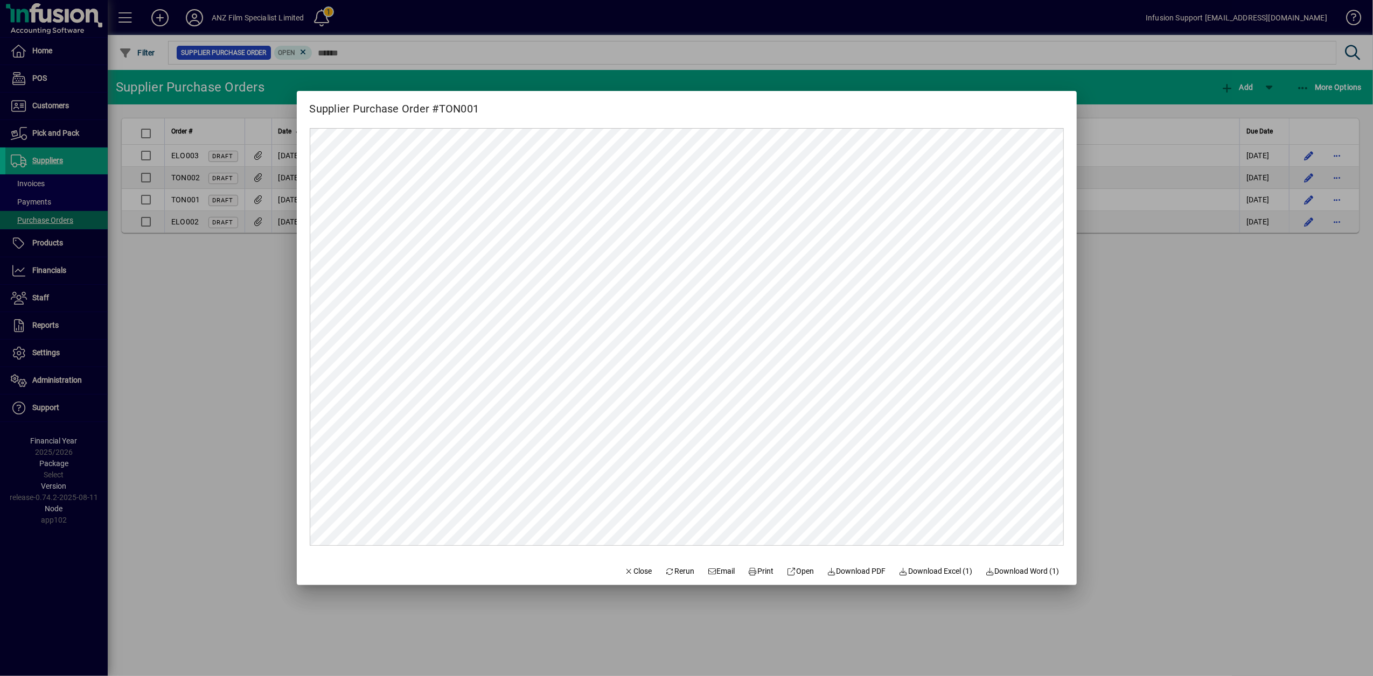
click at [1187, 309] on div at bounding box center [686, 338] width 1373 height 676
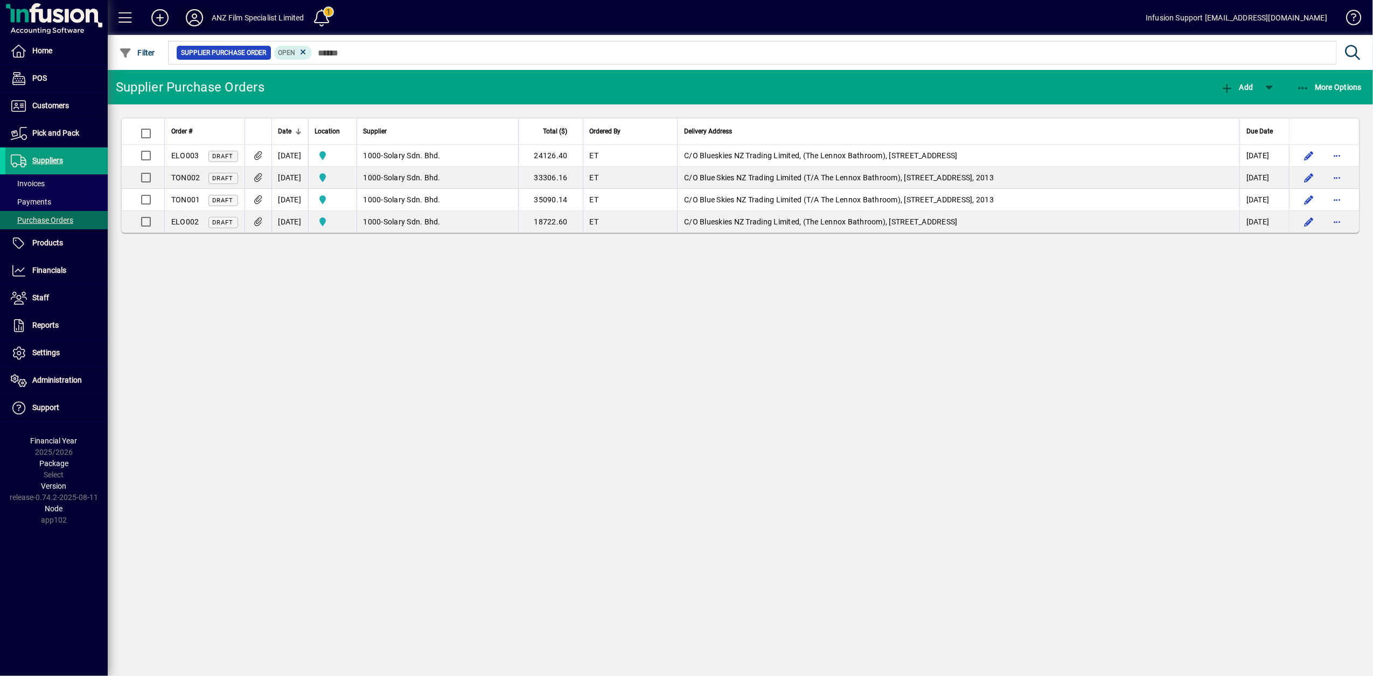
click at [197, 20] on icon at bounding box center [195, 17] width 22 height 17
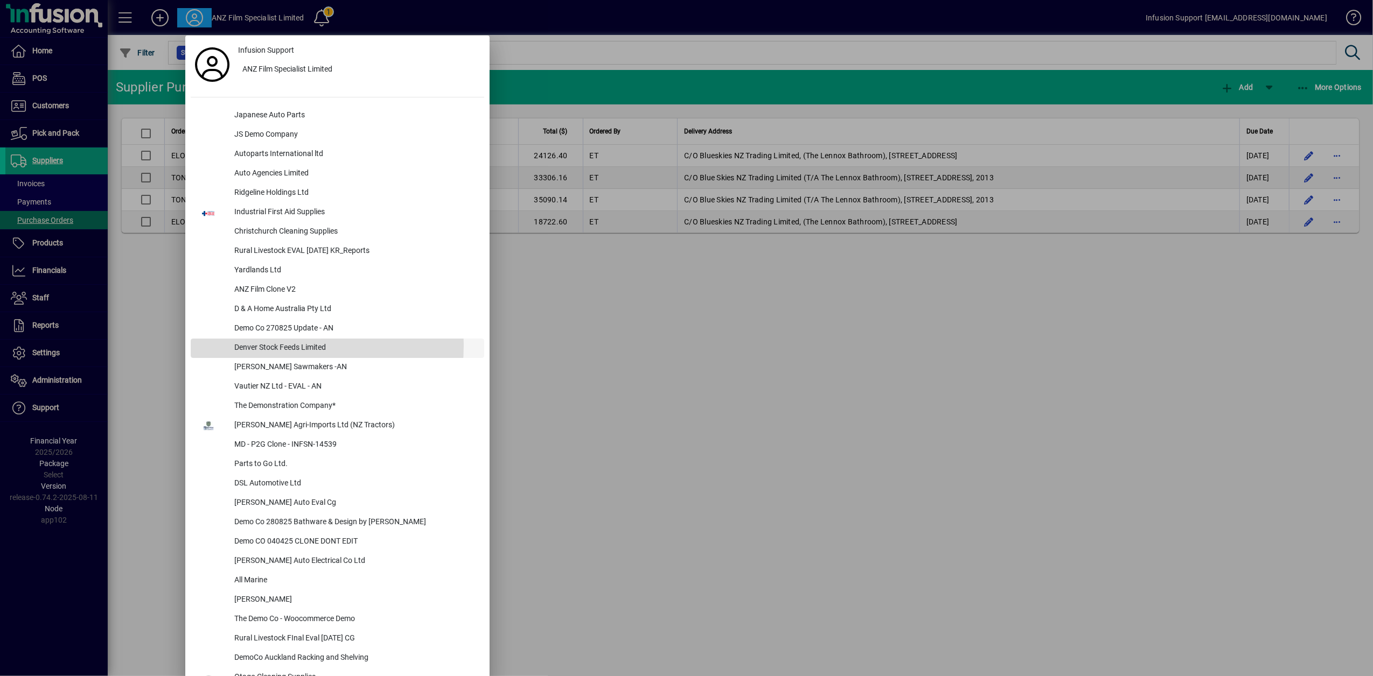
click at [256, 345] on div "Denver Stock Feeds Limited" at bounding box center [355, 348] width 259 height 19
